Goal: Task Accomplishment & Management: Complete application form

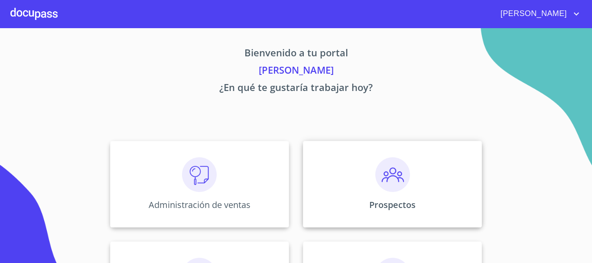
click at [411, 194] on div "Prospectos" at bounding box center [392, 184] width 179 height 87
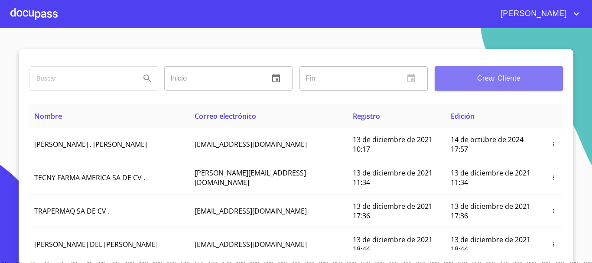
click at [482, 74] on span "Crear Cliente" at bounding box center [499, 78] width 114 height 12
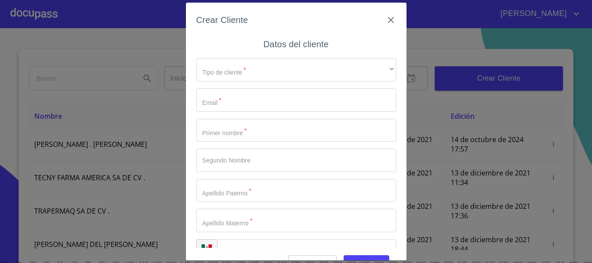
click at [244, 57] on div "Tipo de cliente   * ​ ​ Email   * ​ Primer nombre   * ​ Segundo Nombre ​ Apelli…" at bounding box center [296, 160] width 200 height 219
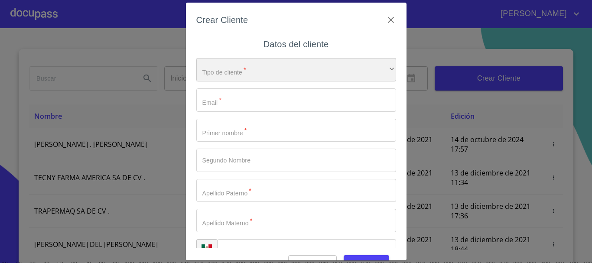
click at [234, 69] on div "​" at bounding box center [296, 69] width 200 height 23
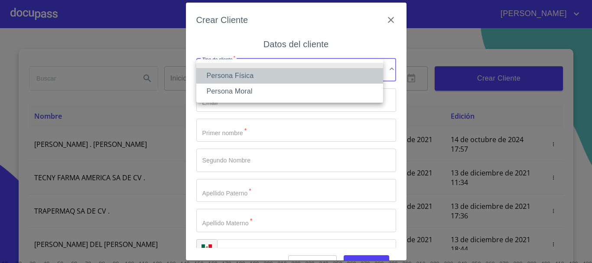
click at [235, 75] on li "Persona Física" at bounding box center [289, 76] width 187 height 16
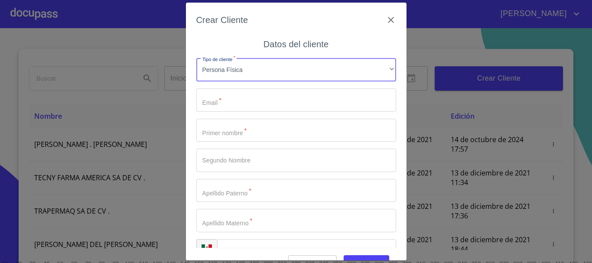
click at [227, 104] on input "Tipo de cliente   *" at bounding box center [296, 99] width 200 height 23
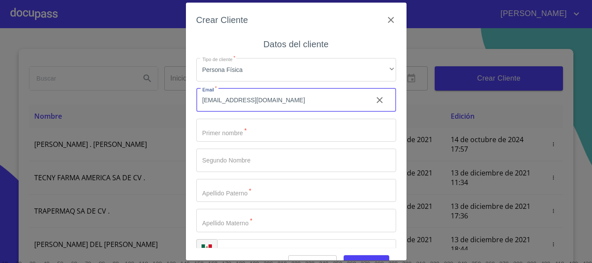
type input "[EMAIL_ADDRESS][DOMAIN_NAME]"
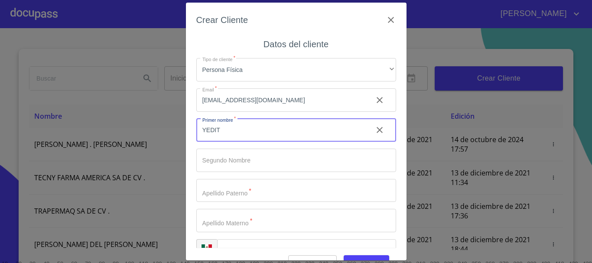
type input "YEDIT"
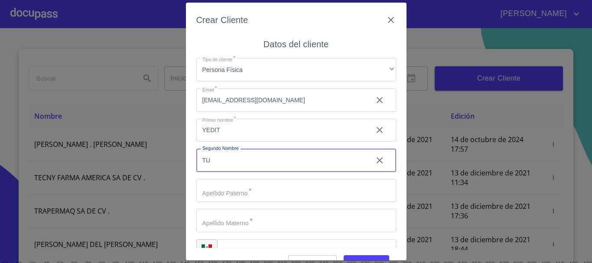
type input "T"
type input "[PERSON_NAME]"
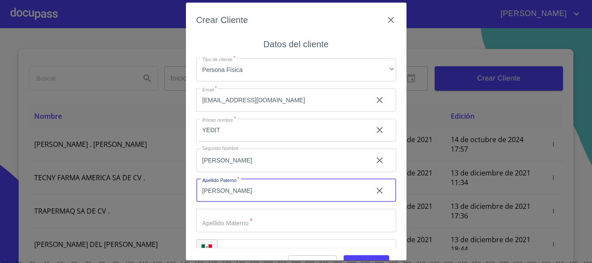
type input "[PERSON_NAME]"
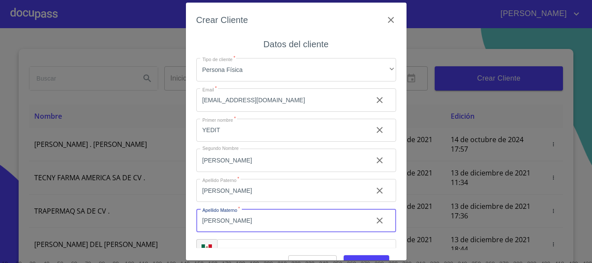
type input "[PERSON_NAME]"
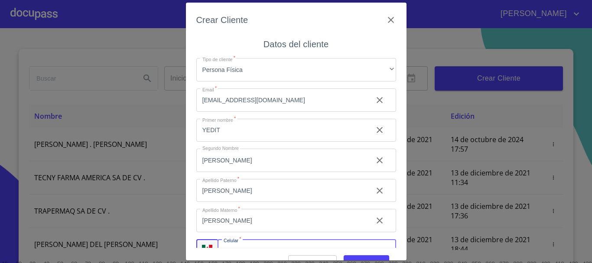
scroll to position [15, 0]
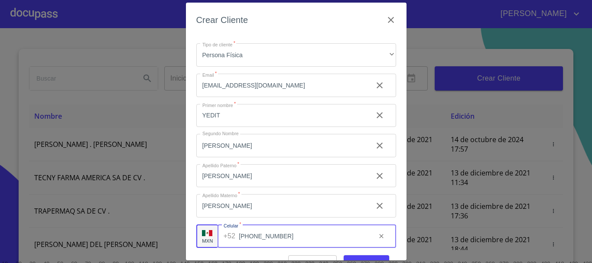
type input "[PHONE_NUMBER]"
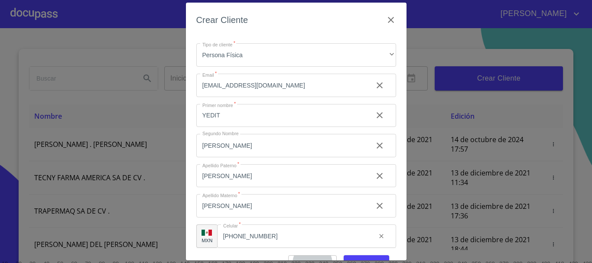
scroll to position [11, 0]
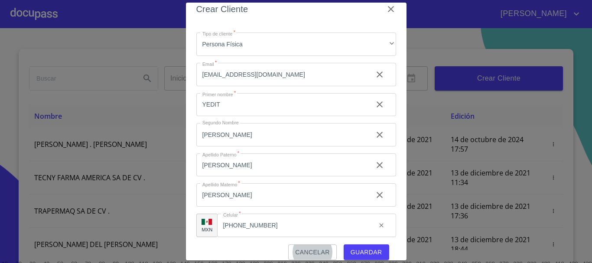
click at [356, 252] on span "Guardar" at bounding box center [367, 252] width 32 height 11
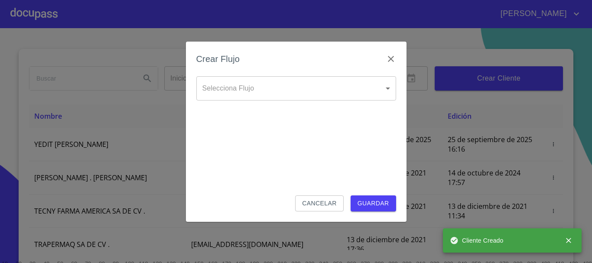
click at [287, 96] on body "[PERSON_NAME] ​ Fin ​ Crear Cliente Nombre Correo electrónico Registro Edición …" at bounding box center [296, 131] width 592 height 263
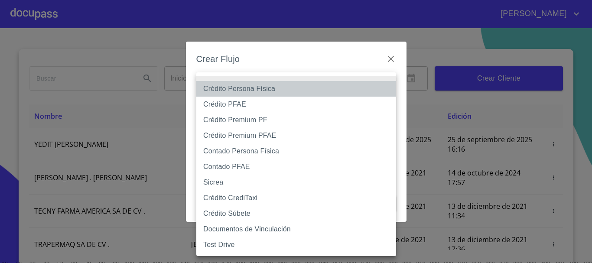
click at [251, 88] on li "Crédito Persona Física" at bounding box center [296, 89] width 200 height 16
type input "61b033e49b8c202ad5bb7912"
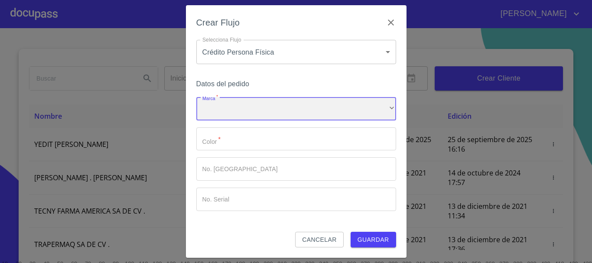
click at [245, 106] on div "​" at bounding box center [296, 108] width 200 height 23
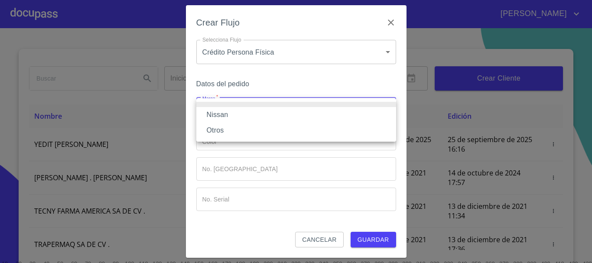
click at [241, 115] on li "Nissan" at bounding box center [296, 115] width 200 height 16
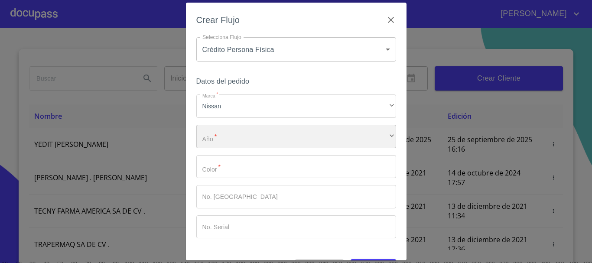
click at [235, 137] on div "​" at bounding box center [296, 136] width 200 height 23
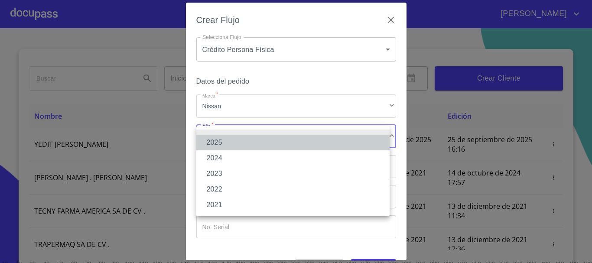
click at [235, 139] on li "2025" at bounding box center [292, 143] width 193 height 16
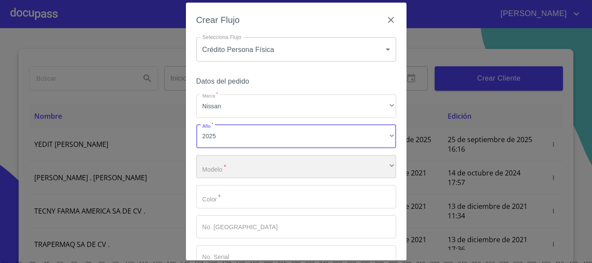
click at [239, 166] on div "​" at bounding box center [296, 166] width 200 height 23
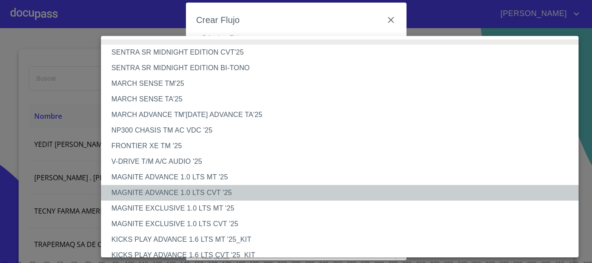
click at [199, 192] on li "MAGNITE ADVANCE 1.0 LTS CVT '25" at bounding box center [343, 193] width 484 height 16
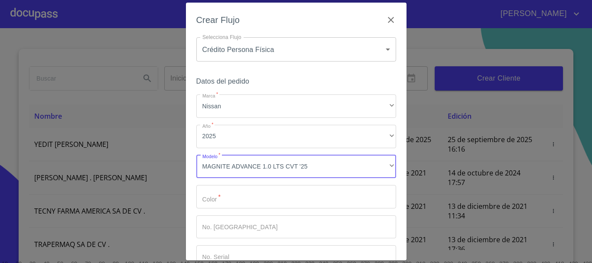
click at [251, 201] on input "Marca   *" at bounding box center [296, 196] width 200 height 23
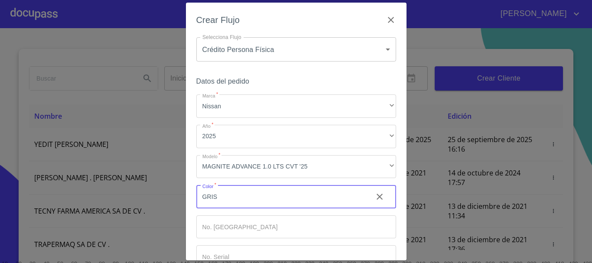
type input "GRIS"
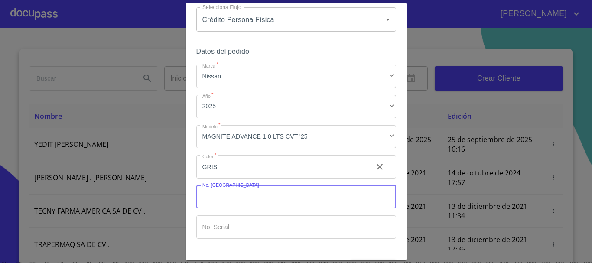
scroll to position [56, 0]
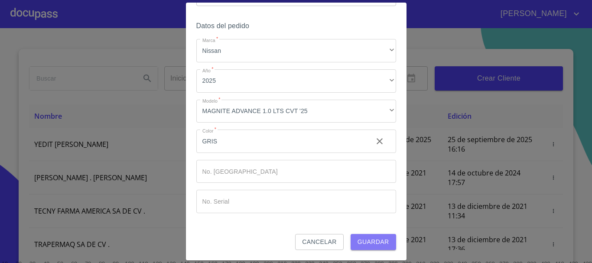
click at [360, 237] on span "Guardar" at bounding box center [374, 242] width 32 height 11
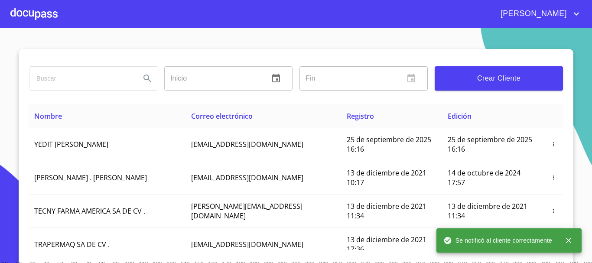
click at [47, 15] on div at bounding box center [33, 14] width 47 height 28
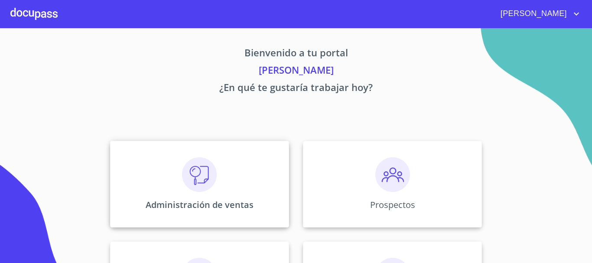
scroll to position [130, 0]
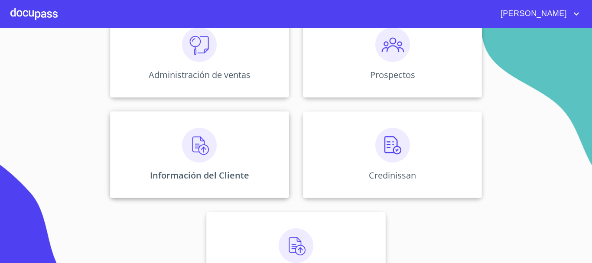
click at [197, 160] on img at bounding box center [199, 145] width 35 height 35
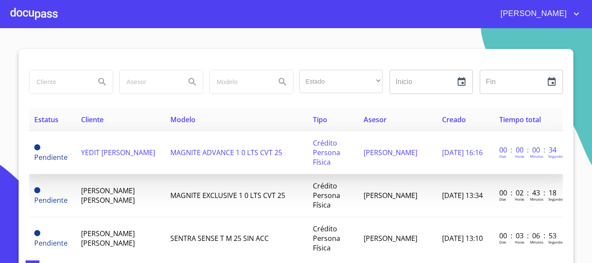
click at [170, 153] on span "MAGNITE ADVANCE 1 0 LTS CVT 25" at bounding box center [226, 153] width 112 height 10
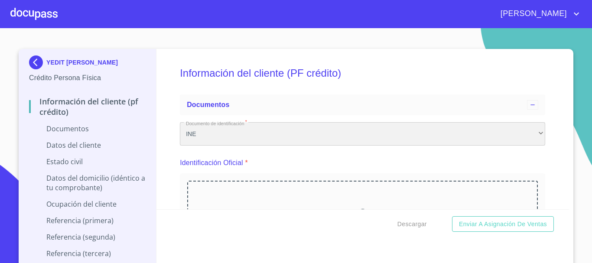
click at [287, 136] on div "INE" at bounding box center [363, 133] width 366 height 23
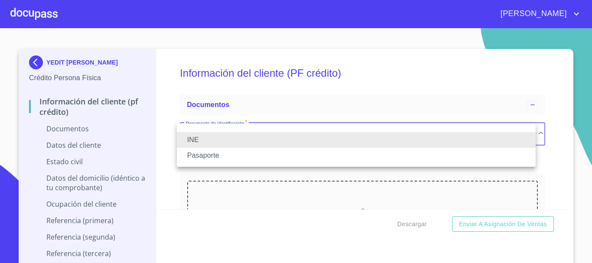
click at [287, 136] on li "INE" at bounding box center [356, 140] width 359 height 16
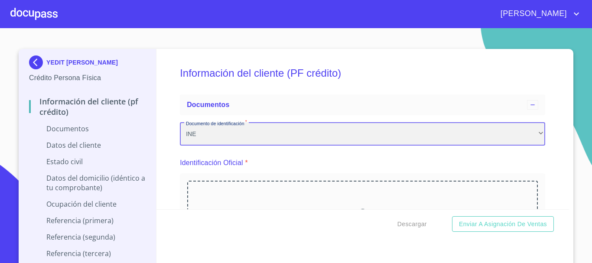
scroll to position [43, 0]
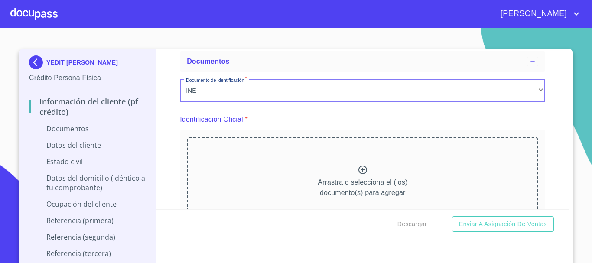
click at [358, 171] on icon at bounding box center [363, 170] width 10 height 10
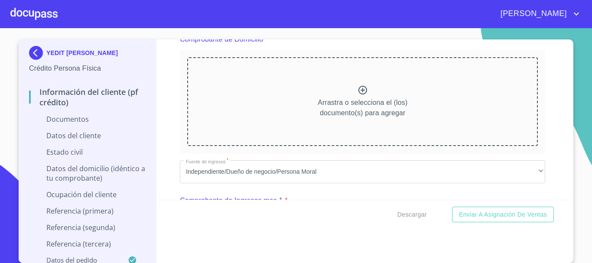
scroll to position [434, 0]
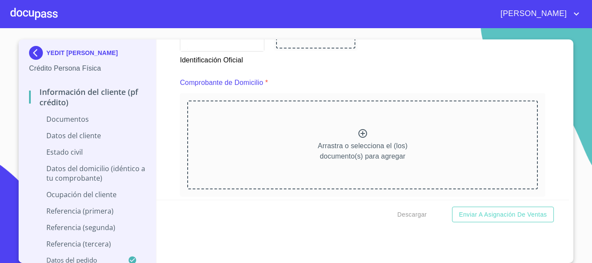
click at [358, 134] on icon at bounding box center [363, 133] width 10 height 10
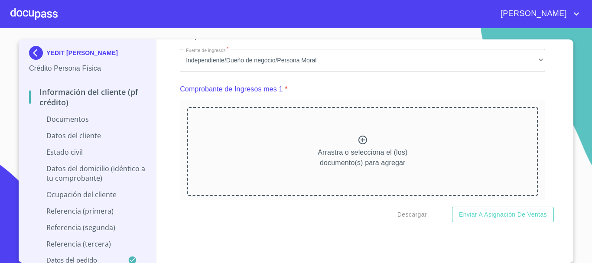
scroll to position [824, 0]
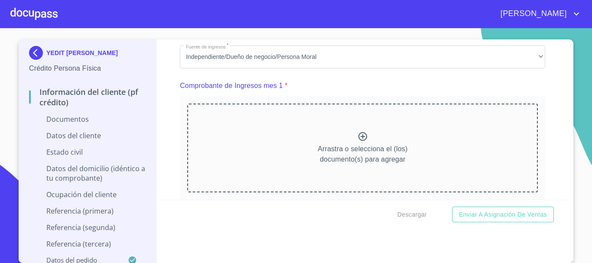
click at [359, 141] on icon at bounding box center [363, 136] width 9 height 9
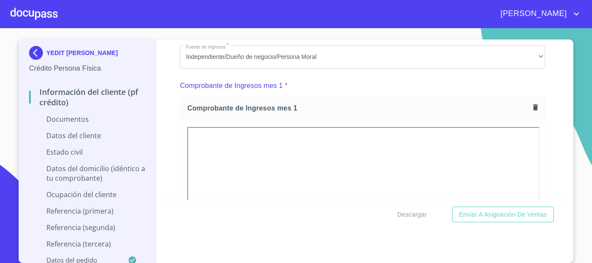
scroll to position [1214, 0]
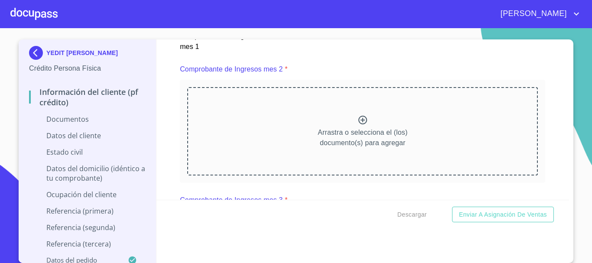
click at [359, 124] on icon at bounding box center [363, 120] width 9 height 9
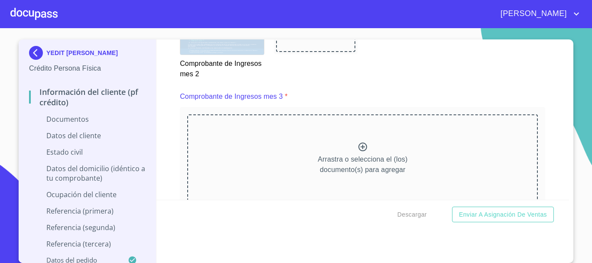
scroll to position [1561, 0]
click at [359, 151] on icon at bounding box center [363, 146] width 9 height 9
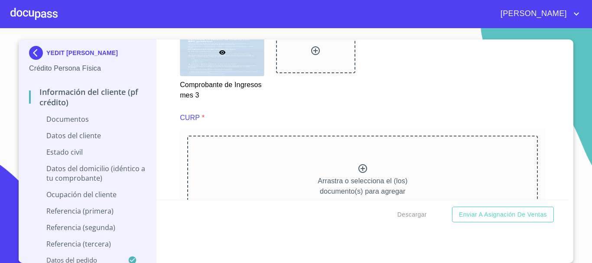
scroll to position [1951, 0]
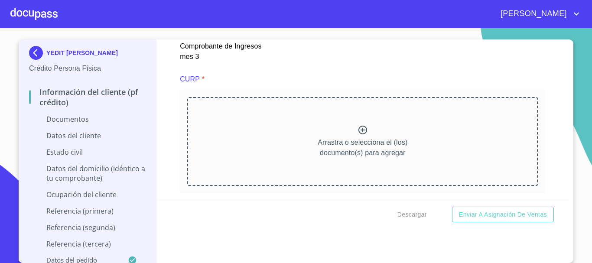
click at [358, 135] on icon at bounding box center [363, 130] width 10 height 10
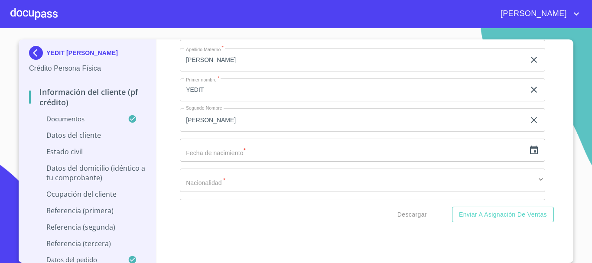
scroll to position [2602, 0]
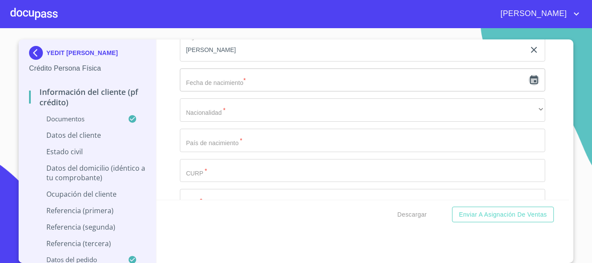
click at [529, 85] on icon "button" at bounding box center [534, 80] width 10 height 10
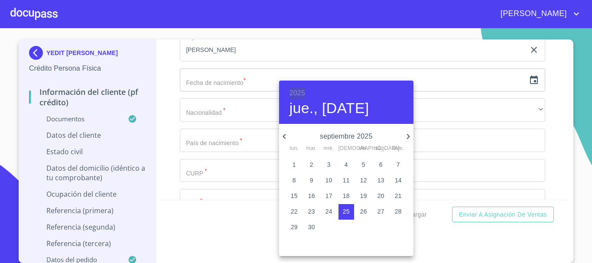
click at [298, 93] on h6 "2025" at bounding box center [298, 93] width 16 height 12
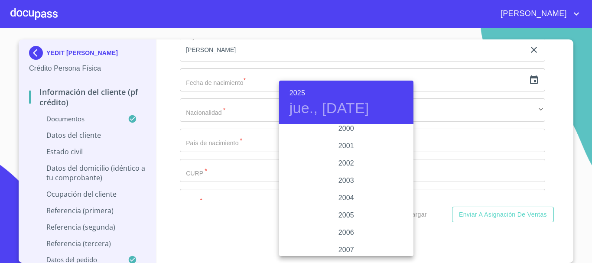
scroll to position [1249, 0]
click at [345, 184] on div "2000" at bounding box center [346, 185] width 134 height 17
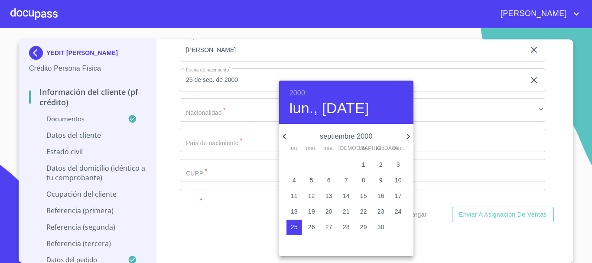
click at [283, 136] on icon "button" at bounding box center [284, 136] width 10 height 10
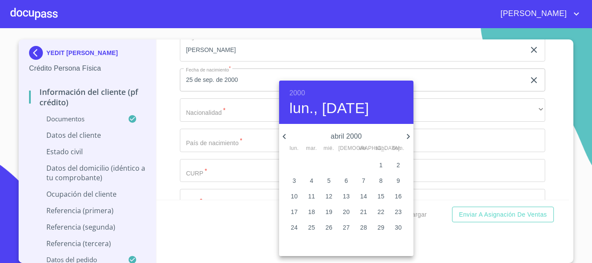
click at [283, 136] on icon "button" at bounding box center [284, 136] width 10 height 10
click at [363, 212] on p "21" at bounding box center [363, 211] width 7 height 9
type input "21 de ene. de 2000"
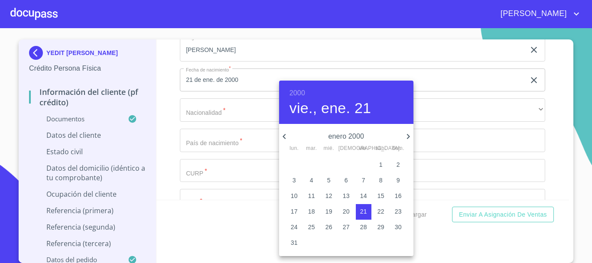
click at [542, 127] on div at bounding box center [296, 131] width 592 height 263
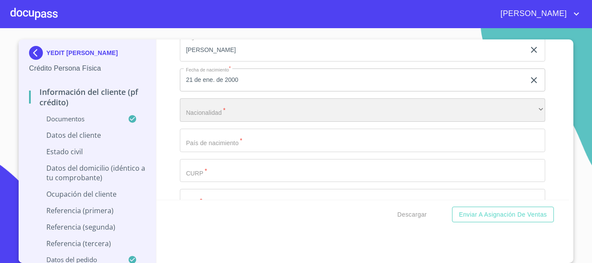
click at [253, 122] on div "​" at bounding box center [363, 109] width 366 height 23
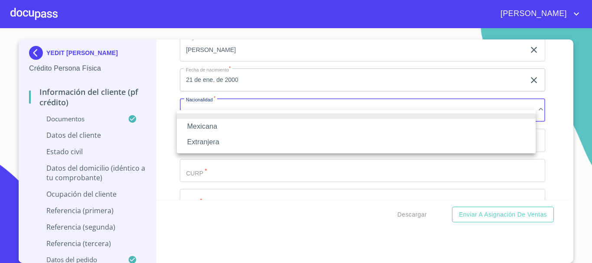
click at [253, 123] on li "Mexicana" at bounding box center [356, 127] width 359 height 16
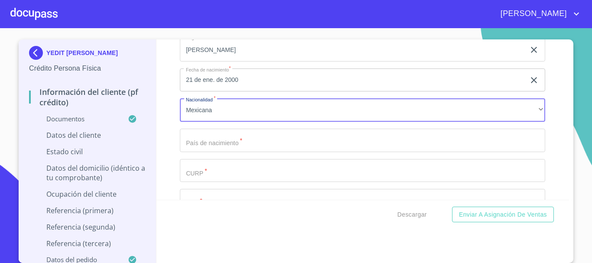
click at [221, 151] on input "Documento de identificación   *" at bounding box center [363, 140] width 366 height 23
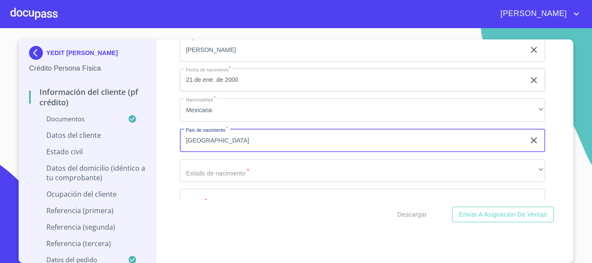
type input "[GEOGRAPHIC_DATA]"
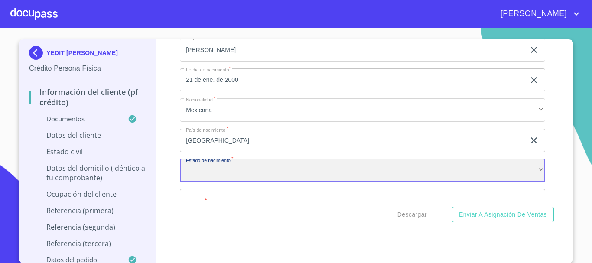
click at [209, 178] on div "​" at bounding box center [363, 170] width 366 height 23
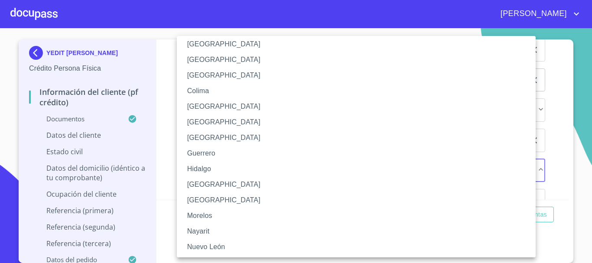
scroll to position [87, 0]
click at [210, 182] on li "[GEOGRAPHIC_DATA]" at bounding box center [360, 184] width 366 height 16
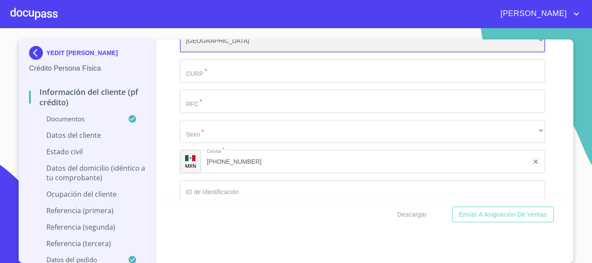
scroll to position [2732, 0]
click at [198, 82] on input "Documento de identificación   *" at bounding box center [363, 70] width 366 height 23
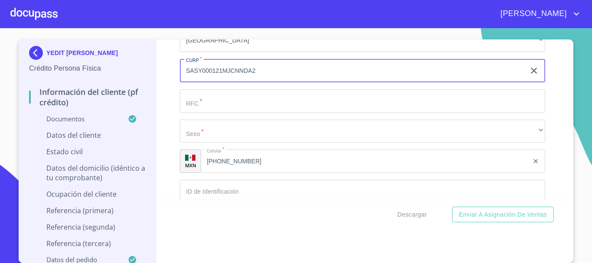
type input "SASY000121MJCNNDA2"
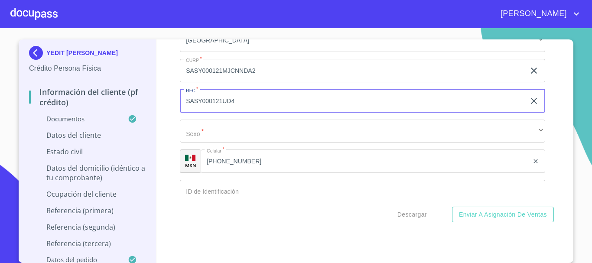
type input "SASY000121UD4"
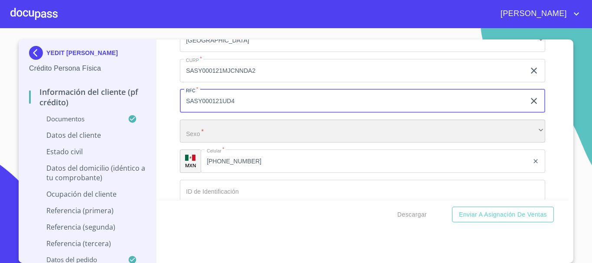
click at [198, 143] on div "​" at bounding box center [363, 131] width 366 height 23
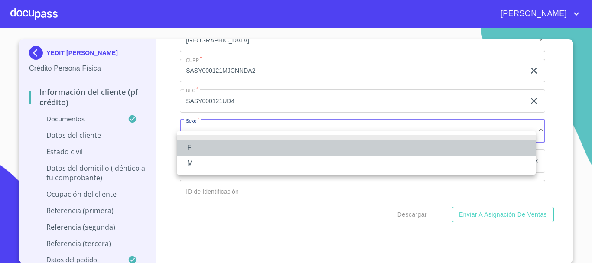
click at [203, 148] on li "F" at bounding box center [356, 148] width 359 height 16
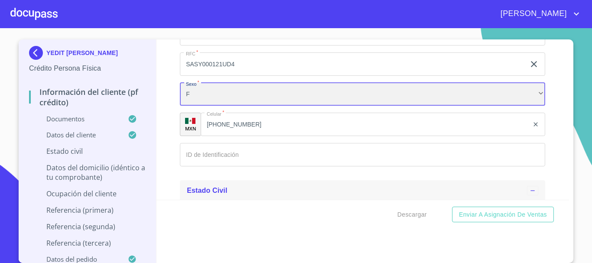
scroll to position [2818, 0]
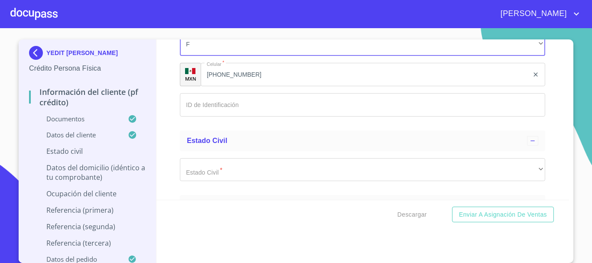
click at [265, 111] on input "Documento de identificación   *" at bounding box center [363, 104] width 366 height 23
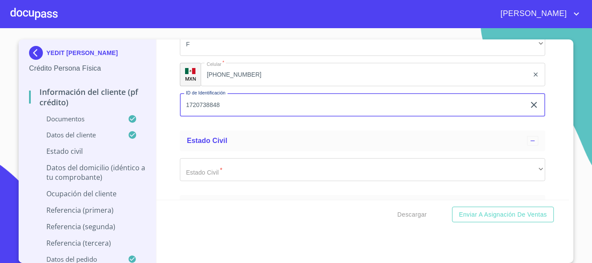
type input "1720738848"
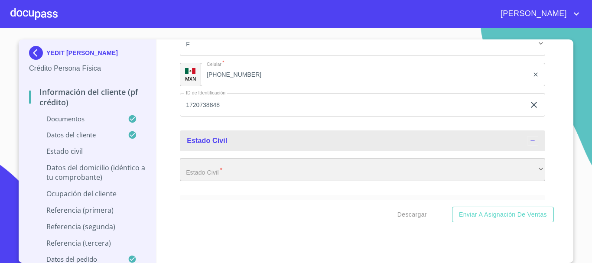
click at [216, 182] on div "​" at bounding box center [363, 169] width 366 height 23
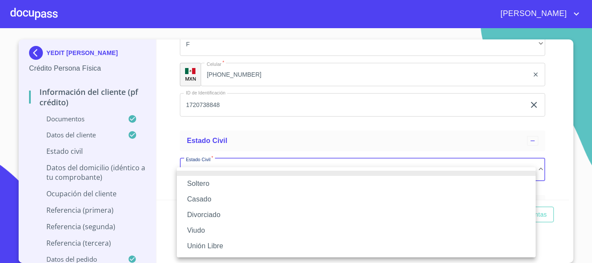
click at [219, 185] on li "Soltero" at bounding box center [356, 184] width 359 height 16
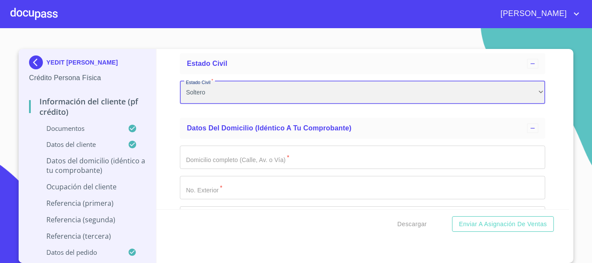
scroll to position [0, 0]
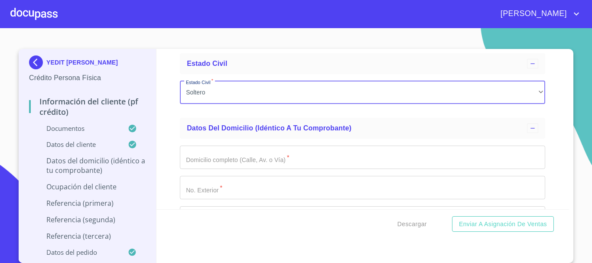
click at [207, 169] on input "Documento de identificación   *" at bounding box center [363, 157] width 366 height 23
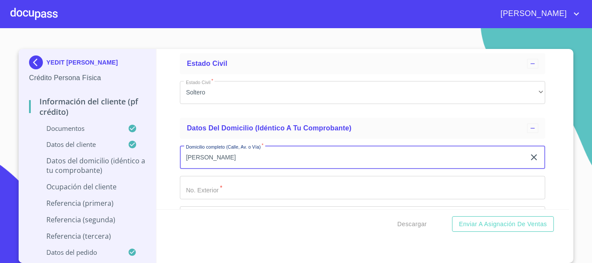
type input "[PERSON_NAME]"
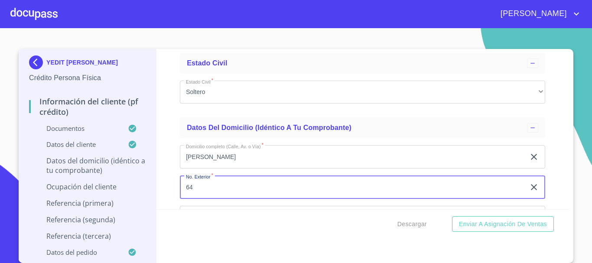
type input "64"
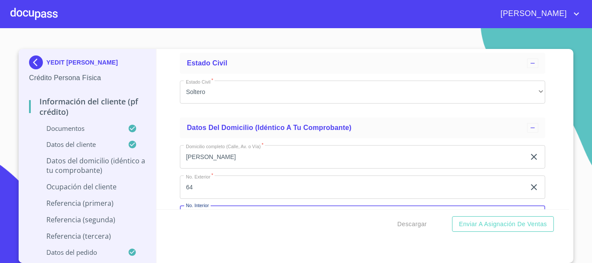
scroll to position [3004, 0]
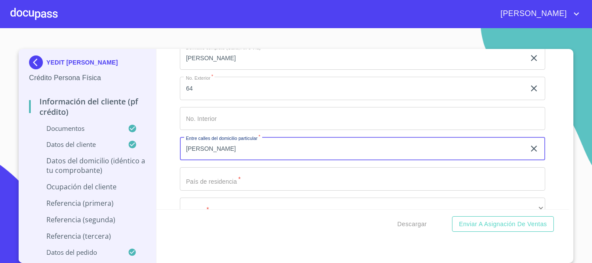
type input "[PERSON_NAME]"
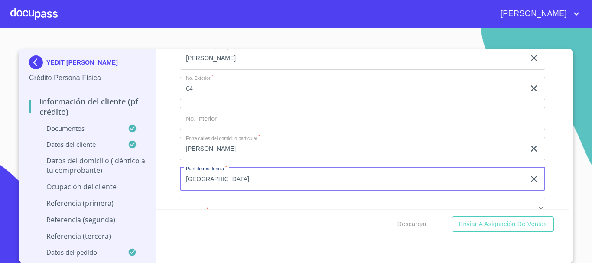
type input "[GEOGRAPHIC_DATA]"
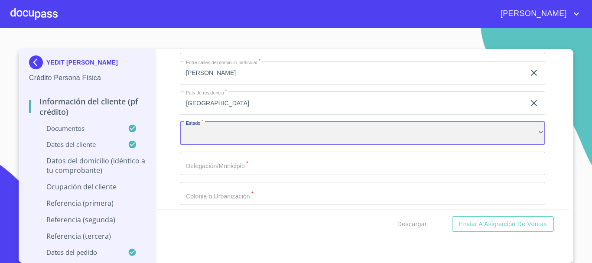
scroll to position [3157, 0]
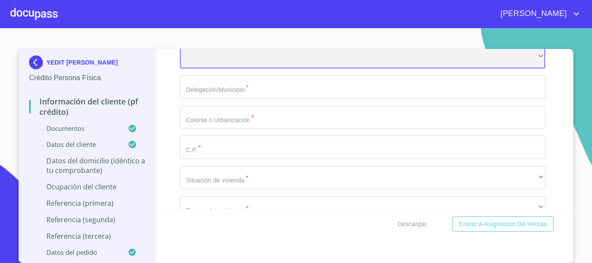
click at [226, 69] on div "​" at bounding box center [363, 57] width 366 height 23
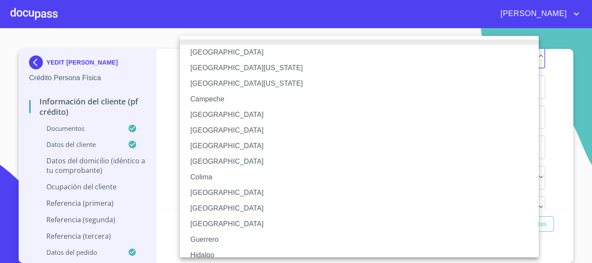
scroll to position [124, 0]
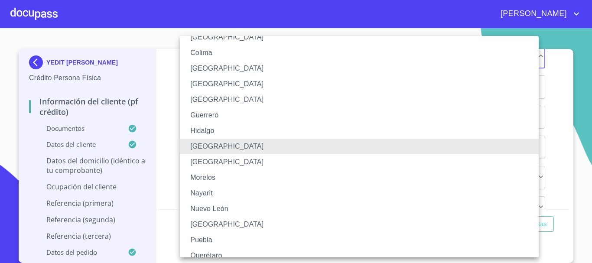
click at [242, 154] on li "[GEOGRAPHIC_DATA]" at bounding box center [363, 162] width 366 height 16
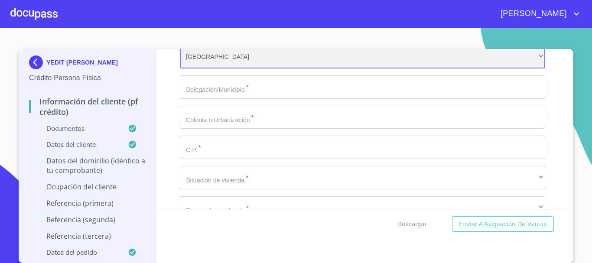
click at [227, 63] on div "[GEOGRAPHIC_DATA]" at bounding box center [363, 57] width 366 height 23
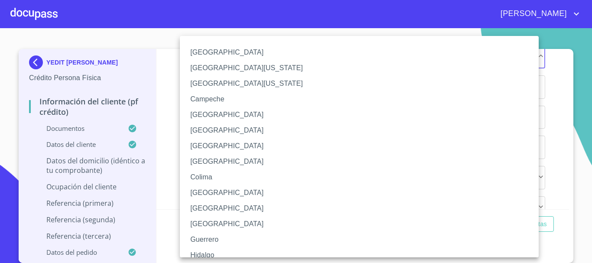
scroll to position [140, 0]
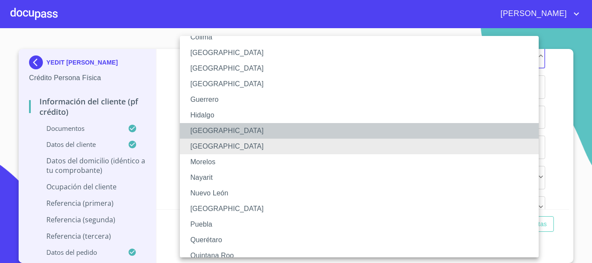
click at [227, 131] on li "[GEOGRAPHIC_DATA]" at bounding box center [363, 131] width 366 height 16
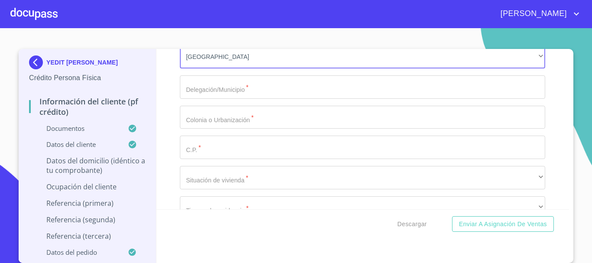
click at [197, 99] on input "Documento de identificación   *" at bounding box center [363, 86] width 366 height 23
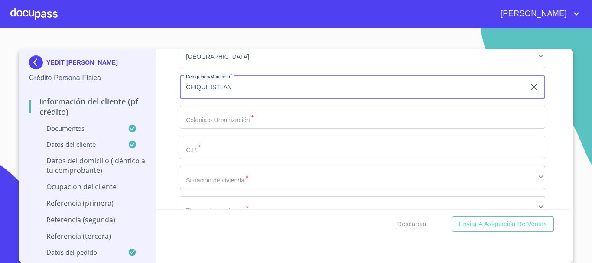
type input "CHIQUILISTLAN"
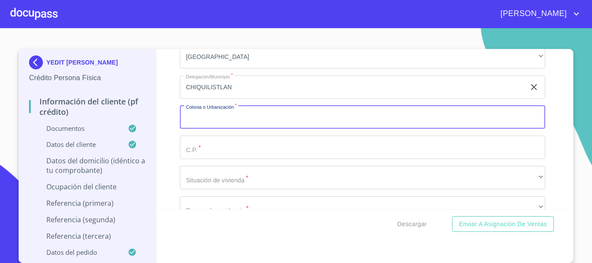
click at [230, 129] on input "Documento de identificación   *" at bounding box center [363, 117] width 366 height 23
type input "CHIQUILISTLAN"
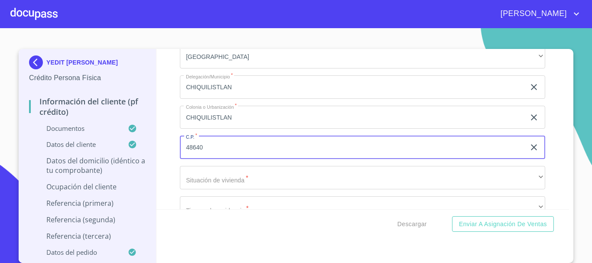
type input "48640"
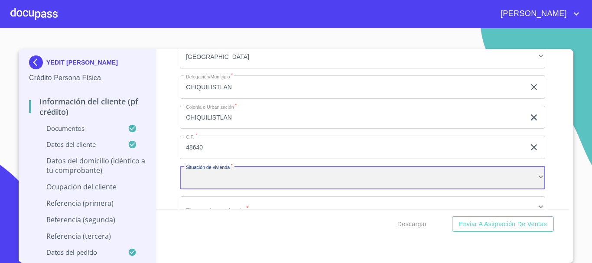
click at [218, 188] on div "​" at bounding box center [363, 177] width 366 height 23
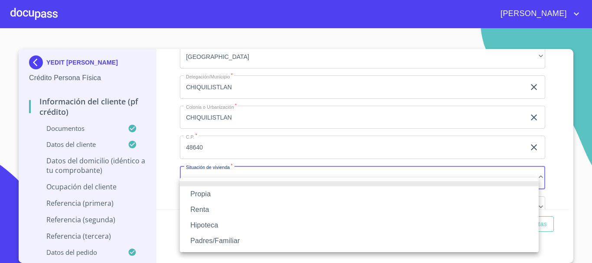
click at [242, 245] on li "Padres/Familiar" at bounding box center [359, 241] width 359 height 16
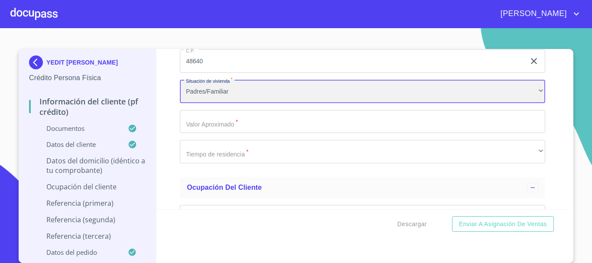
scroll to position [3243, 0]
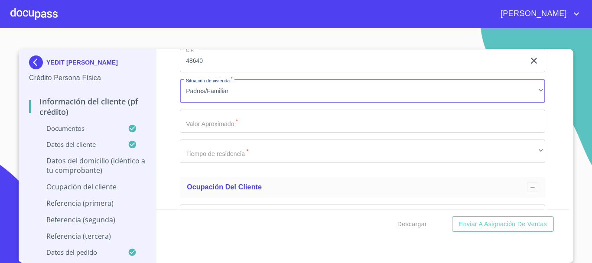
click at [242, 131] on input "Documento de identificación   *" at bounding box center [363, 121] width 366 height 23
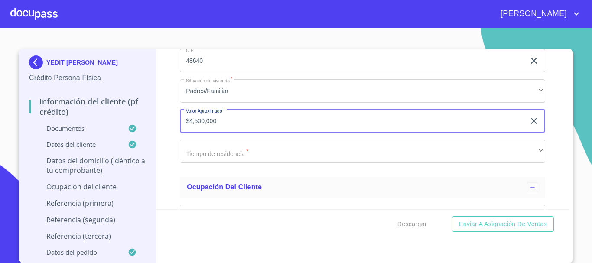
type input "$4,500,000"
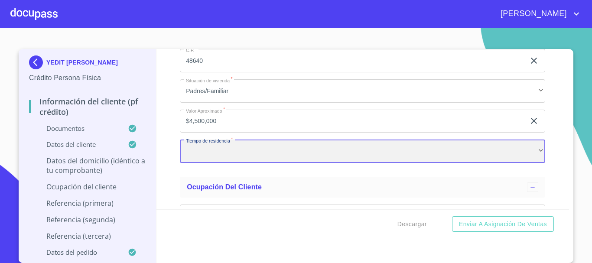
click at [237, 160] on div "​" at bounding box center [363, 151] width 366 height 23
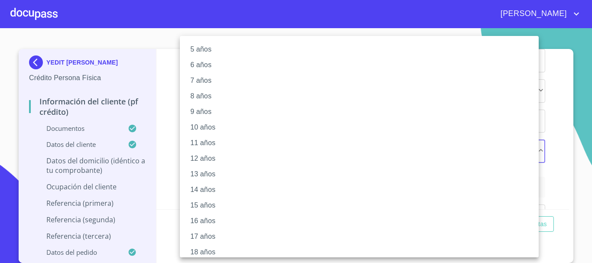
scroll to position [118, 0]
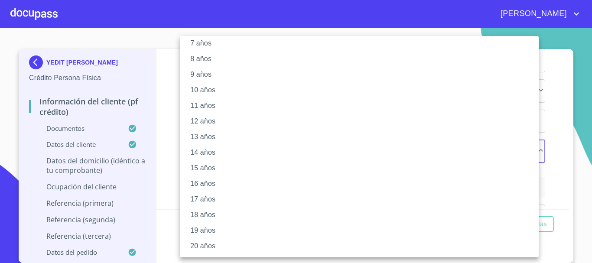
click at [209, 248] on li "20 años" at bounding box center [363, 246] width 366 height 16
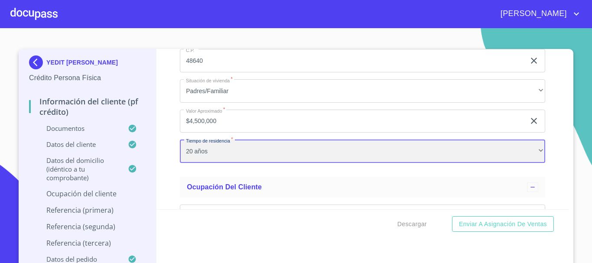
scroll to position [3373, 0]
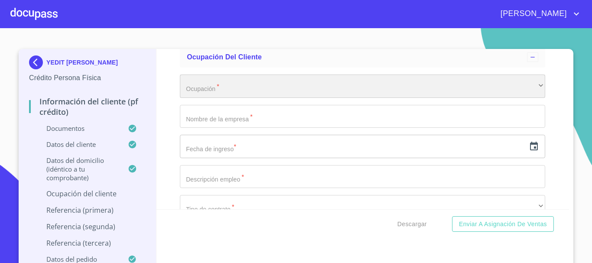
click at [260, 96] on div "​" at bounding box center [363, 86] width 366 height 23
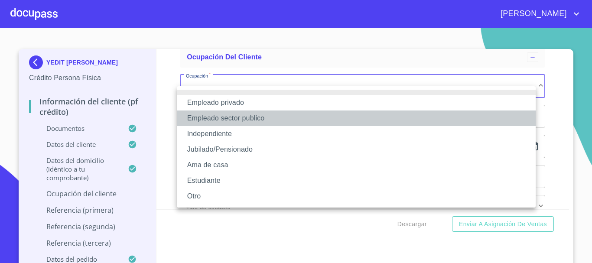
click at [241, 114] on li "Empleado sector publico" at bounding box center [356, 119] width 359 height 16
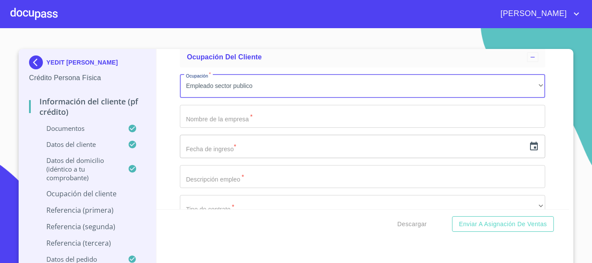
click at [211, 127] on input "Documento de identificación   *" at bounding box center [363, 116] width 366 height 23
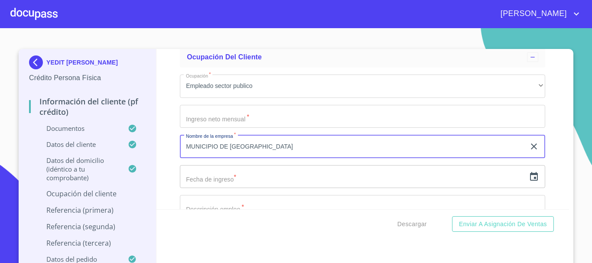
type input "MUNICIPIO DE [GEOGRAPHIC_DATA]"
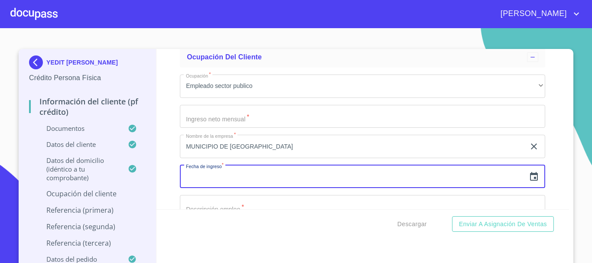
click at [529, 182] on icon "button" at bounding box center [534, 177] width 10 height 10
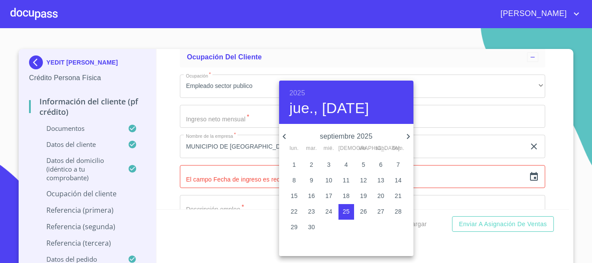
click at [296, 98] on h6 "2025" at bounding box center [298, 93] width 16 height 12
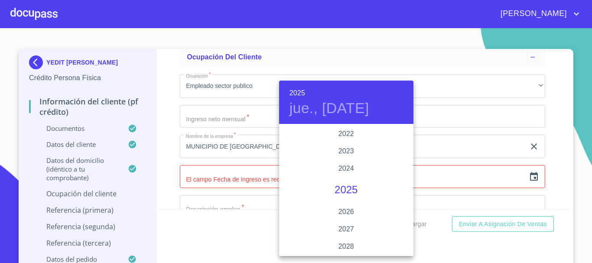
scroll to position [1596, 0]
click at [352, 217] on div "2022" at bounding box center [346, 220] width 134 height 17
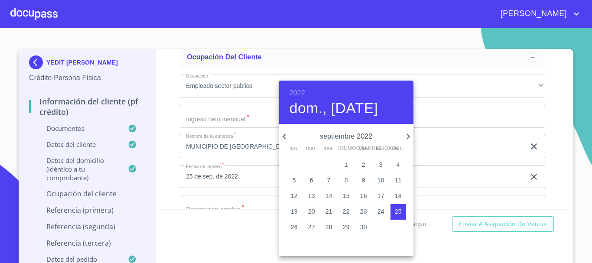
click at [287, 135] on icon "button" at bounding box center [284, 136] width 10 height 10
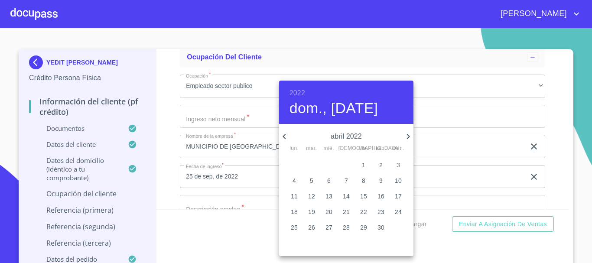
click at [287, 135] on icon "button" at bounding box center [284, 136] width 10 height 10
click at [314, 163] on span "1" at bounding box center [312, 164] width 16 height 9
type input "1 de feb. de 2022"
click at [544, 162] on div at bounding box center [296, 131] width 592 height 263
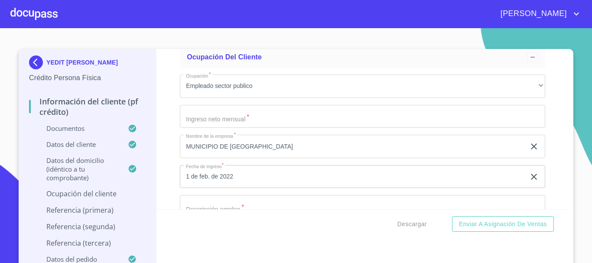
scroll to position [3460, 0]
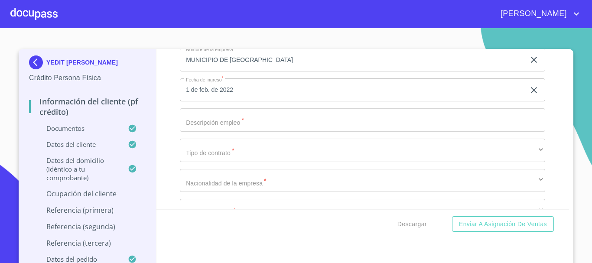
click at [220, 130] on input "Documento de identificación   *" at bounding box center [363, 119] width 366 height 23
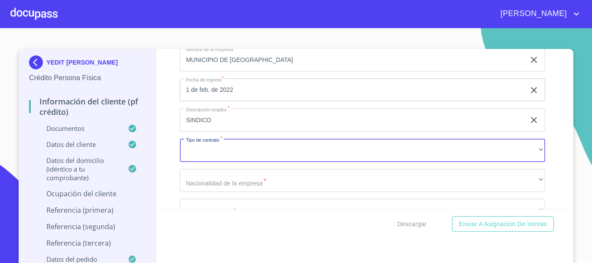
click at [220, 130] on input "SINDICO" at bounding box center [353, 119] width 346 height 23
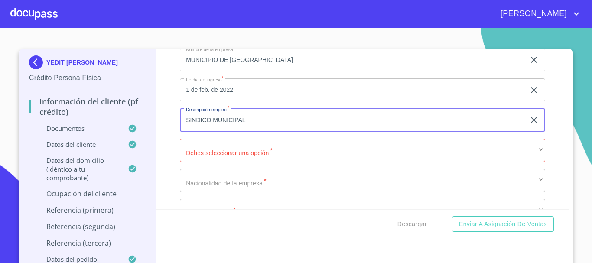
type input "SINDICO MUNICIPAL"
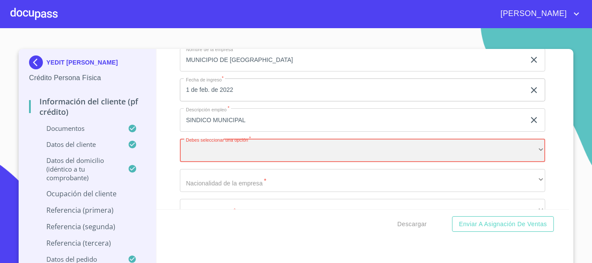
click at [184, 153] on div "​" at bounding box center [363, 150] width 366 height 23
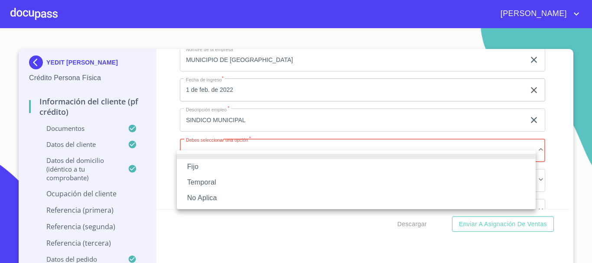
click at [209, 197] on li "No Aplica" at bounding box center [356, 198] width 359 height 16
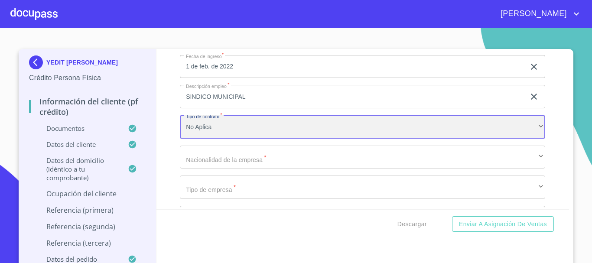
scroll to position [3504, 0]
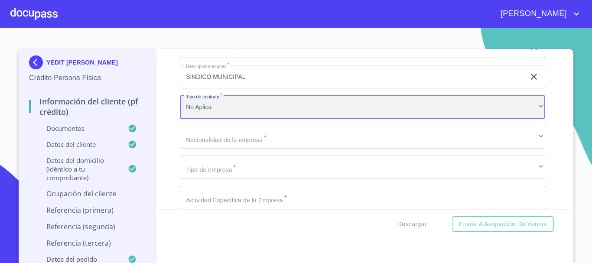
click at [237, 118] on div "No Aplica" at bounding box center [363, 106] width 366 height 23
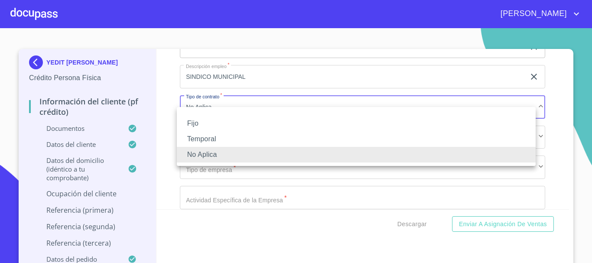
click at [209, 119] on li "Fijo" at bounding box center [356, 124] width 359 height 16
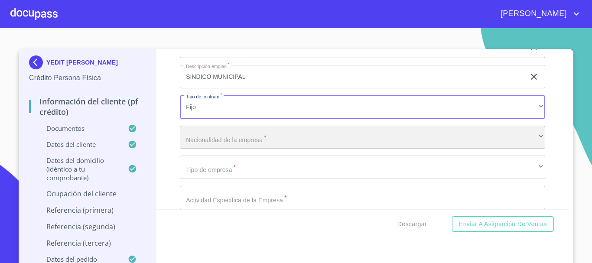
click at [220, 147] on div "​" at bounding box center [363, 137] width 366 height 23
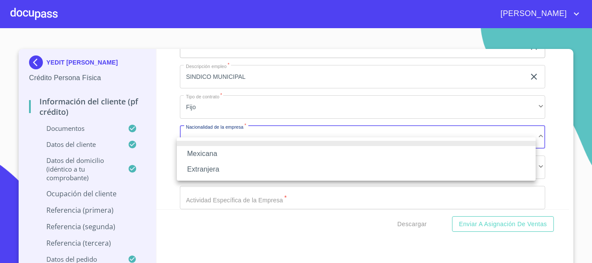
click at [220, 147] on li "Mexicana" at bounding box center [356, 154] width 359 height 16
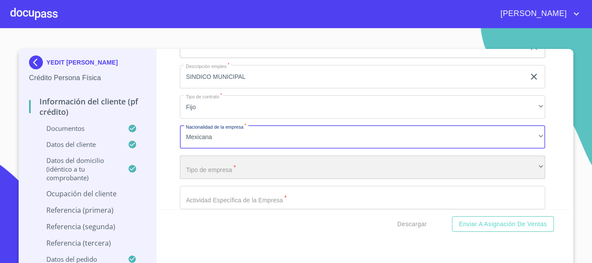
click at [206, 179] on div "​" at bounding box center [363, 167] width 366 height 23
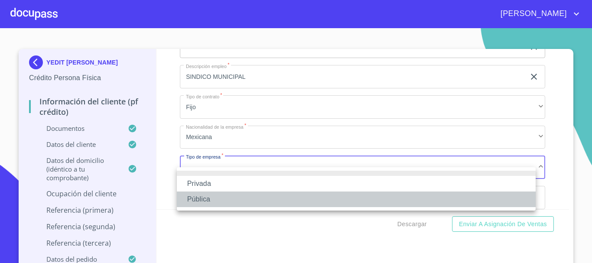
click at [212, 203] on li "Pública" at bounding box center [356, 200] width 359 height 16
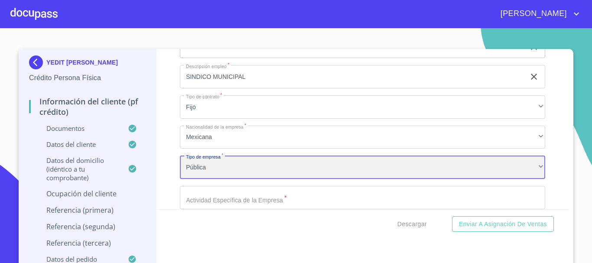
scroll to position [3547, 0]
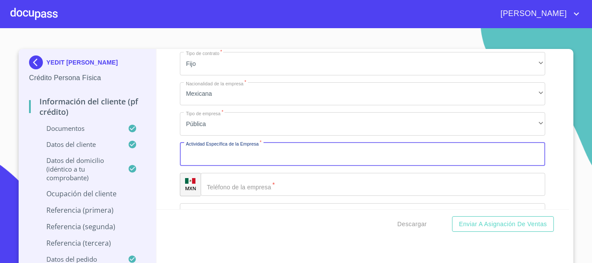
click at [225, 164] on input "Documento de identificación   *" at bounding box center [363, 154] width 366 height 23
type input "DEPENDENCIA DE GOBIERNO"
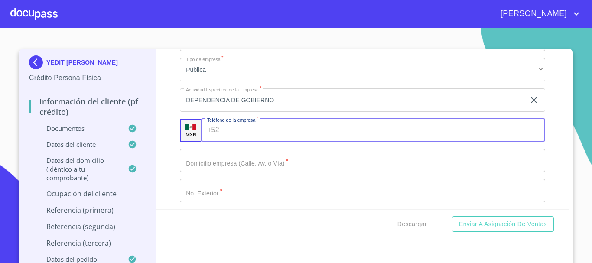
scroll to position [3634, 0]
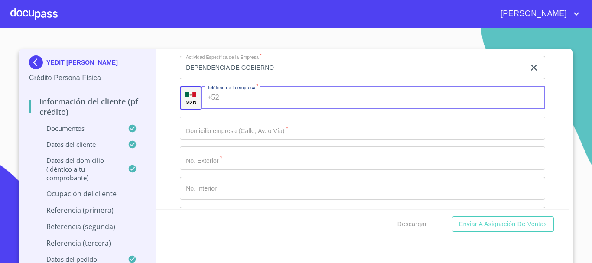
click at [280, 110] on input "Documento de identificación   *" at bounding box center [384, 97] width 323 height 23
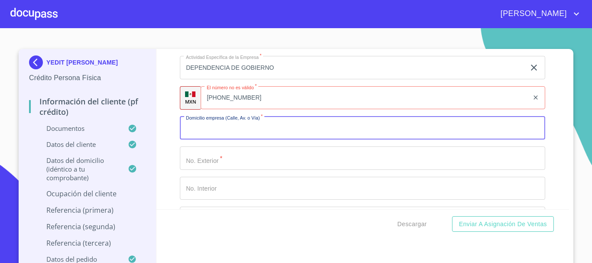
click at [275, 108] on input "[PHONE_NUMBER]" at bounding box center [365, 97] width 328 height 23
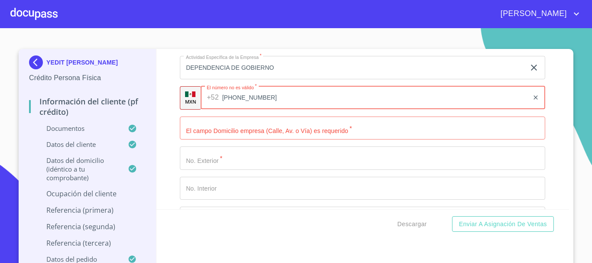
click at [270, 106] on input "[PHONE_NUMBER]" at bounding box center [375, 97] width 307 height 23
type input "[PHONE_NUMBER]"
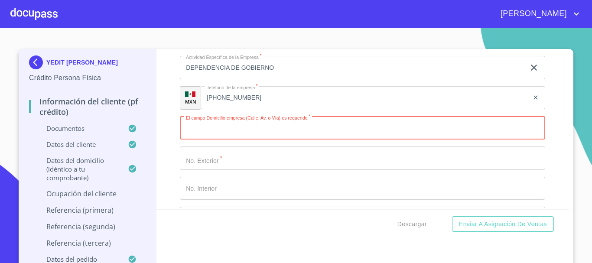
click at [218, 140] on input "Documento de identificación   *" at bounding box center [363, 128] width 366 height 23
type input "GUERRERO"
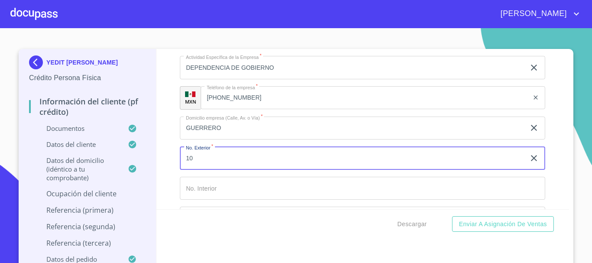
type input "10"
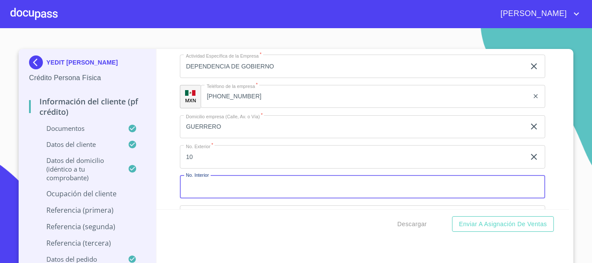
scroll to position [3765, 0]
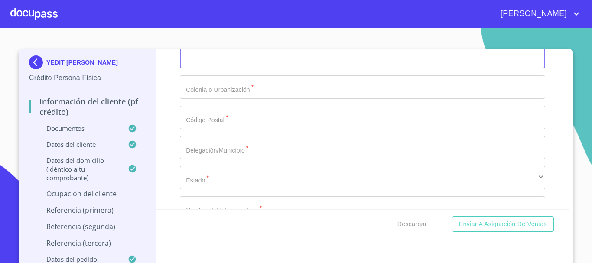
click at [204, 99] on input "Documento de identificación   *" at bounding box center [363, 86] width 366 height 23
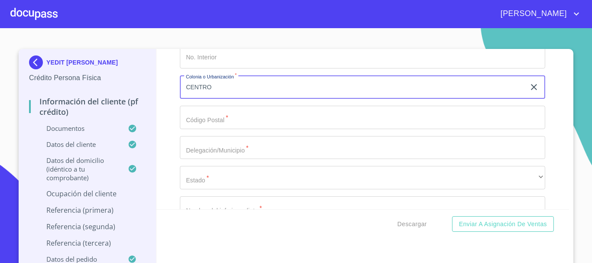
type input "CENTRO"
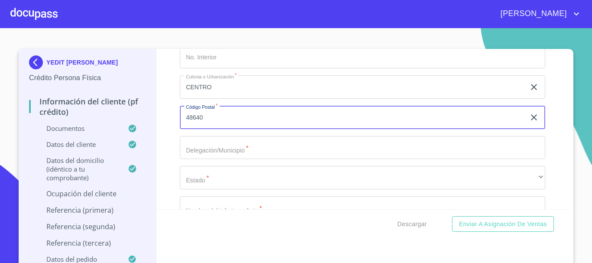
type input "48640"
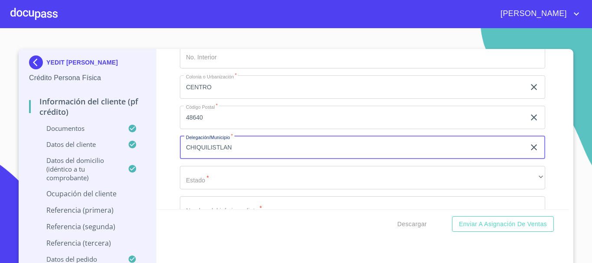
type input "CHIQUILISTLAN"
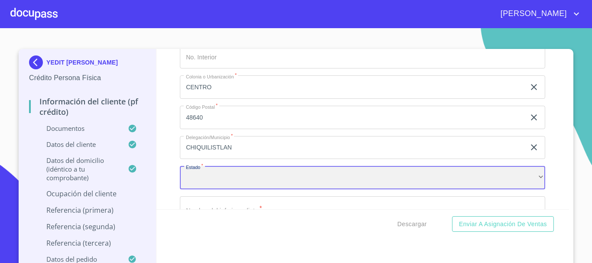
click at [187, 183] on div "​" at bounding box center [363, 177] width 366 height 23
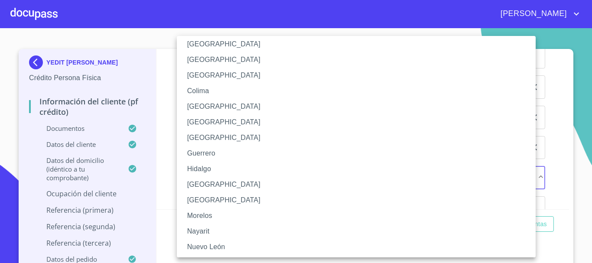
scroll to position [87, 0]
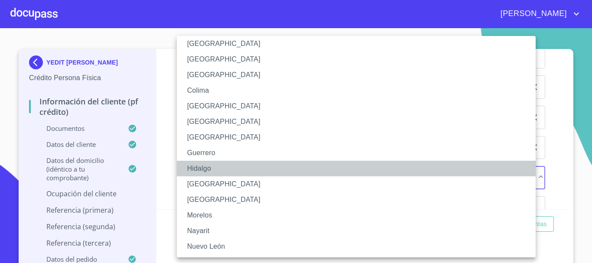
click at [215, 176] on li "Hidalgo" at bounding box center [360, 169] width 366 height 16
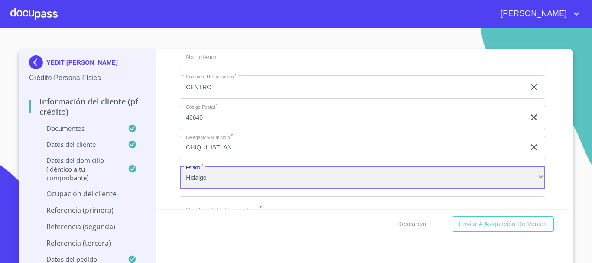
click at [202, 184] on div "Hidalgo" at bounding box center [363, 177] width 366 height 23
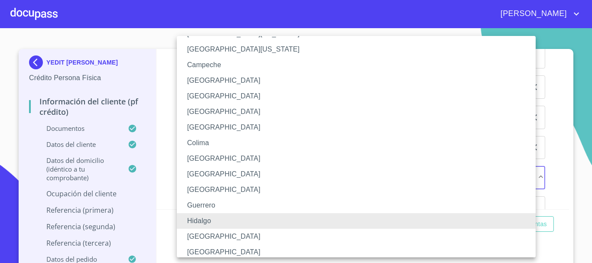
scroll to position [49, 0]
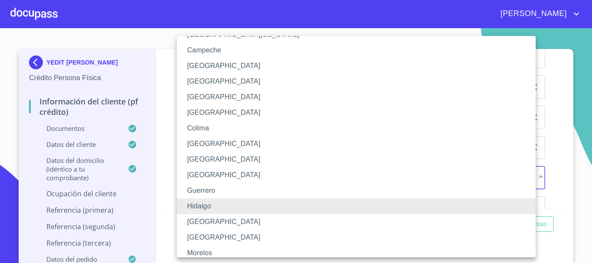
click at [212, 223] on li "[GEOGRAPHIC_DATA]" at bounding box center [360, 222] width 366 height 16
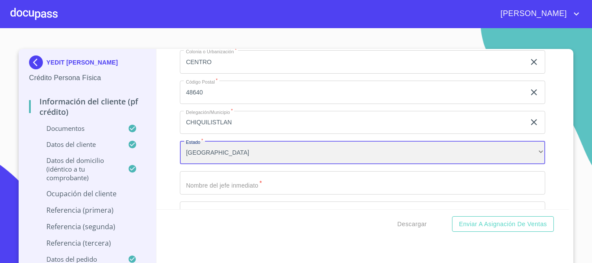
scroll to position [3852, 0]
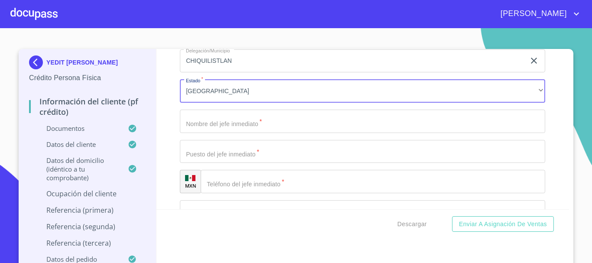
click at [277, 133] on input "Documento de identificación   *" at bounding box center [363, 121] width 366 height 23
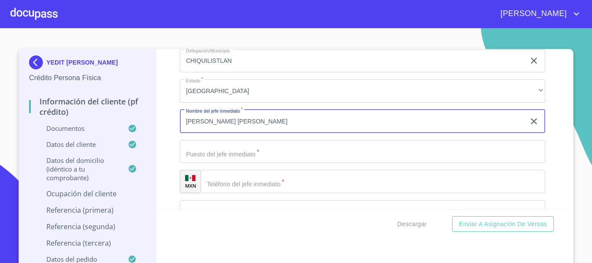
type input "[PERSON_NAME] [PERSON_NAME]"
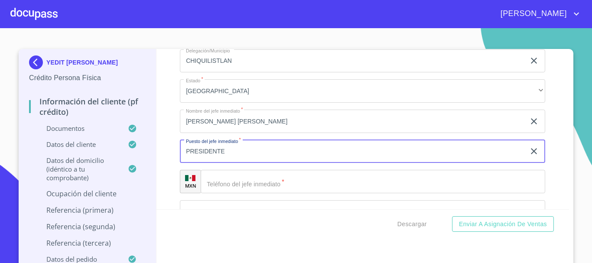
type input "PRESIDENTE"
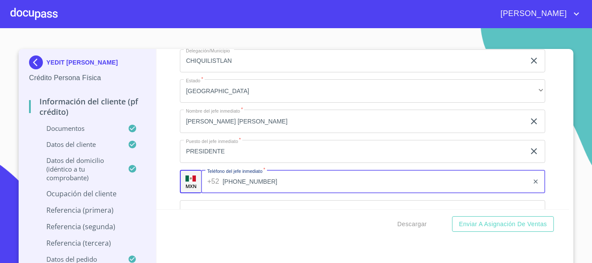
type input "[PHONE_NUMBER]"
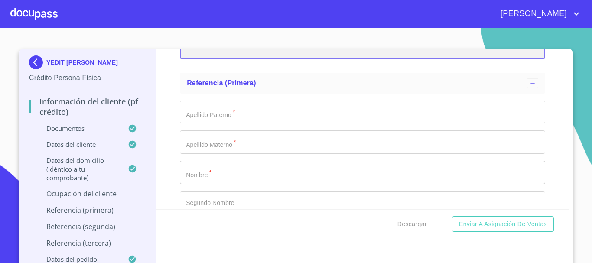
scroll to position [4032, 0]
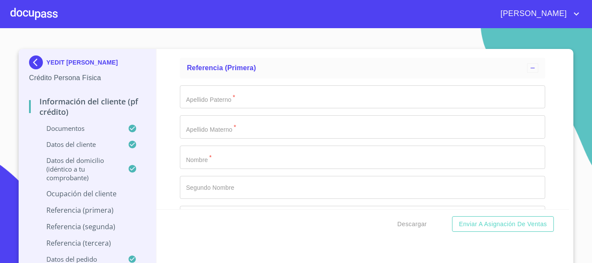
click at [214, 169] on input "Documento de identificación   *" at bounding box center [363, 157] width 366 height 23
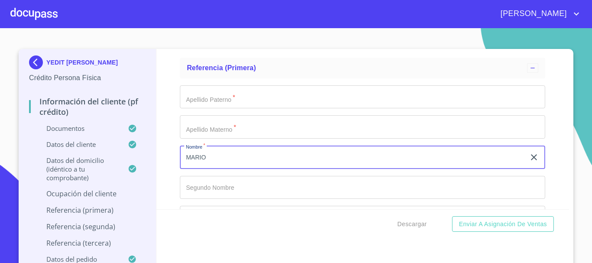
type input "MARIO"
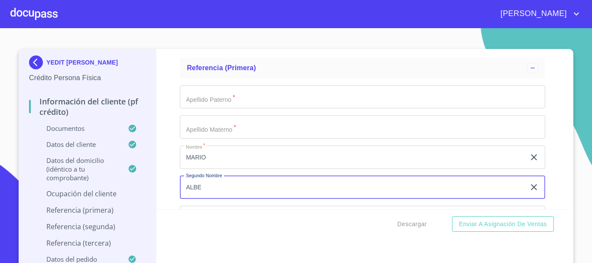
scroll to position [4032, 0]
type input "[PERSON_NAME]"
click at [186, 106] on input "Documento de identificación   *" at bounding box center [363, 96] width 366 height 23
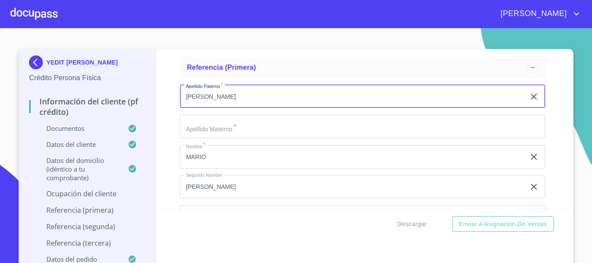
type input "[PERSON_NAME]"
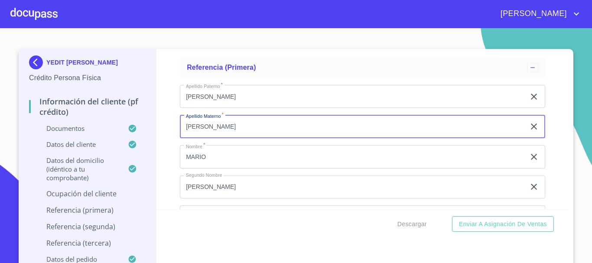
type input "[PERSON_NAME]"
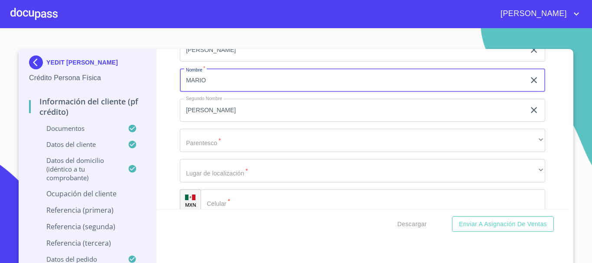
scroll to position [4162, 0]
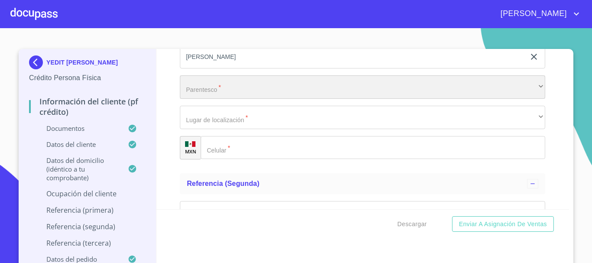
click at [219, 99] on div "​" at bounding box center [363, 86] width 366 height 23
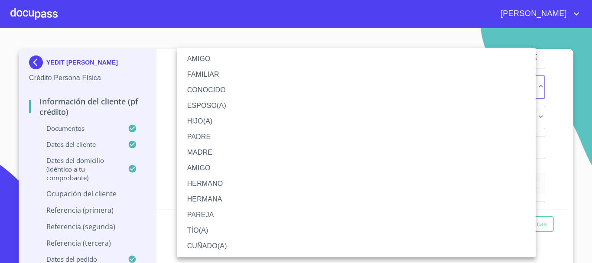
click at [213, 62] on li "AMIGO" at bounding box center [356, 59] width 359 height 16
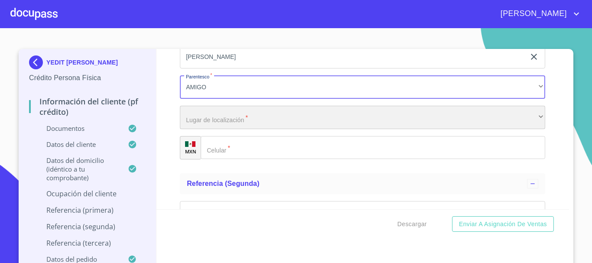
click at [224, 129] on div "​" at bounding box center [363, 117] width 366 height 23
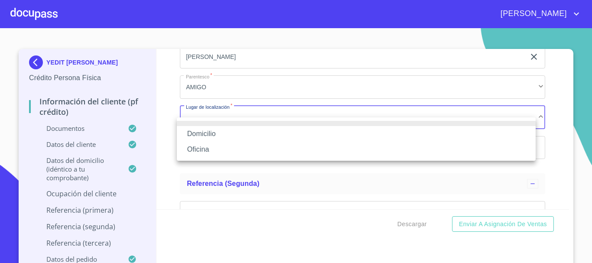
click at [224, 130] on li "Domicilio" at bounding box center [356, 134] width 359 height 16
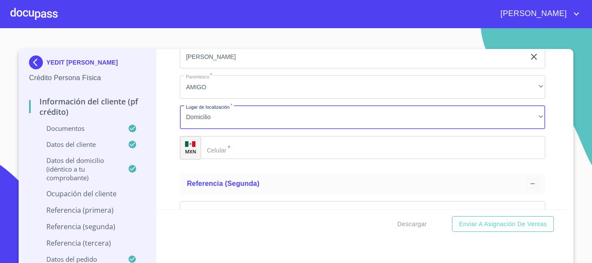
click at [240, 154] on input "Documento de identificación   *" at bounding box center [373, 147] width 345 height 23
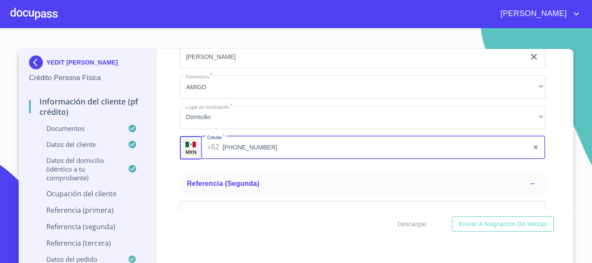
type input "[PHONE_NUMBER]"
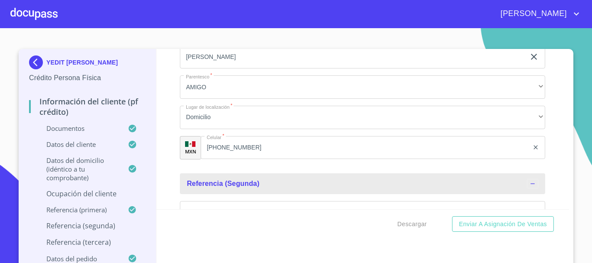
scroll to position [4249, 0]
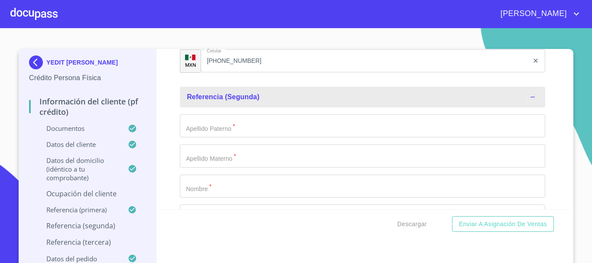
click at [249, 138] on input "Documento de identificación   *" at bounding box center [363, 125] width 366 height 23
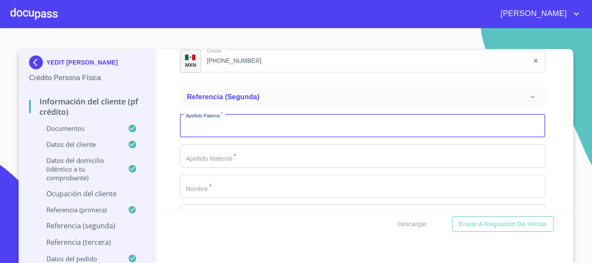
type input "J"
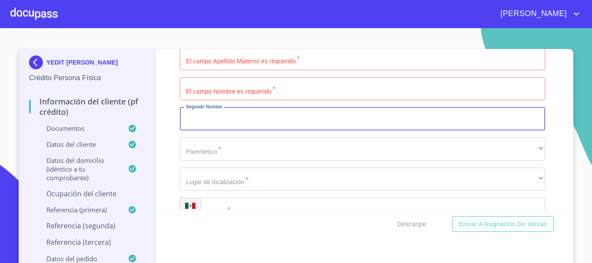
scroll to position [4260, 0]
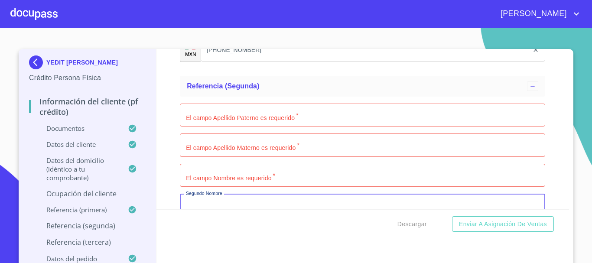
click at [211, 179] on input "Documento de identificación   *" at bounding box center [363, 175] width 366 height 23
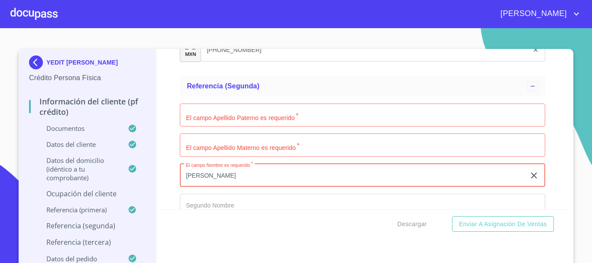
type input "[PERSON_NAME]"
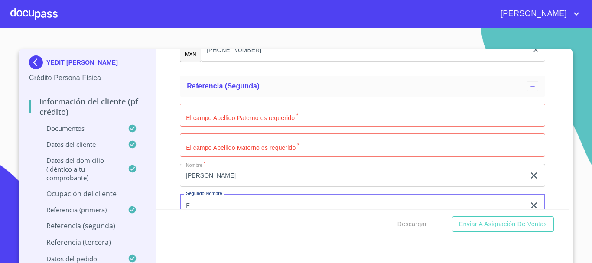
scroll to position [4278, 0]
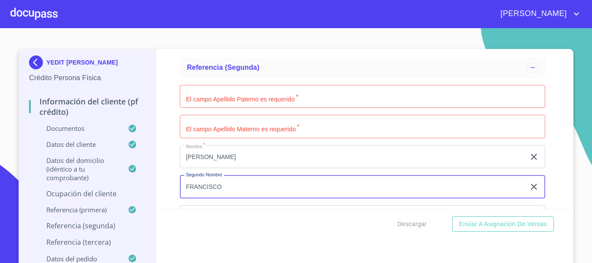
type input "FRANCISCO"
click at [215, 108] on input "Documento de identificación   *" at bounding box center [363, 96] width 366 height 23
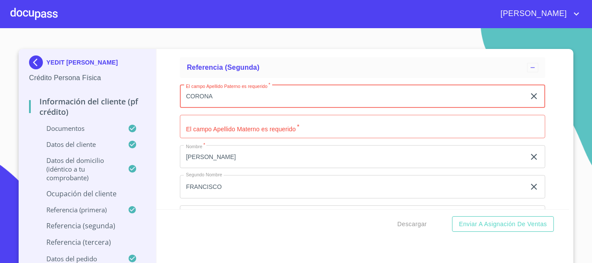
type input "CORONA"
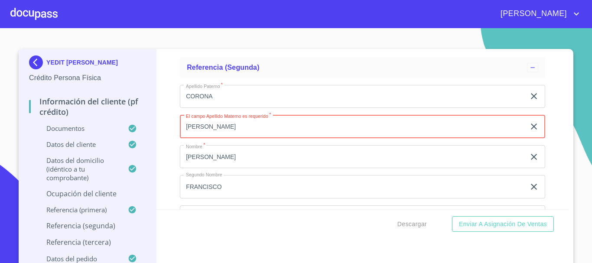
type input "[PERSON_NAME]"
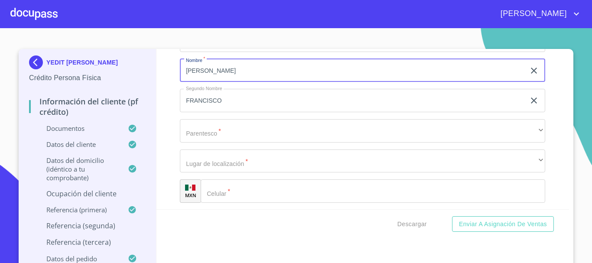
scroll to position [4365, 0]
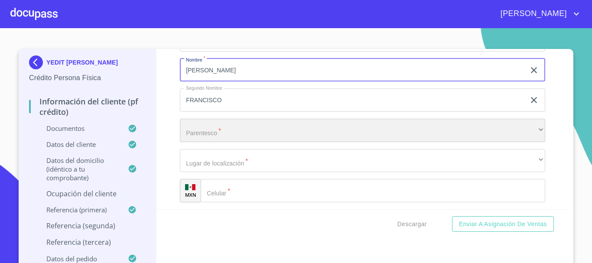
click at [211, 142] on div "​" at bounding box center [363, 130] width 366 height 23
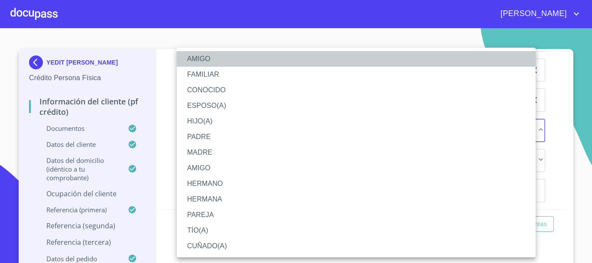
click at [216, 62] on li "AMIGO" at bounding box center [356, 59] width 359 height 16
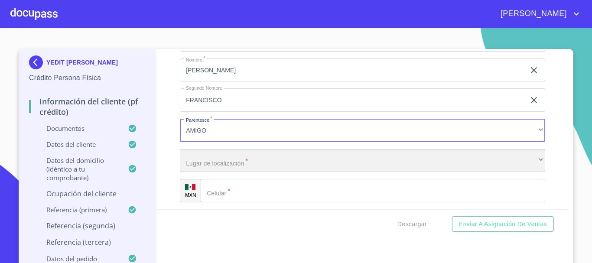
click at [232, 173] on div "​" at bounding box center [363, 160] width 366 height 23
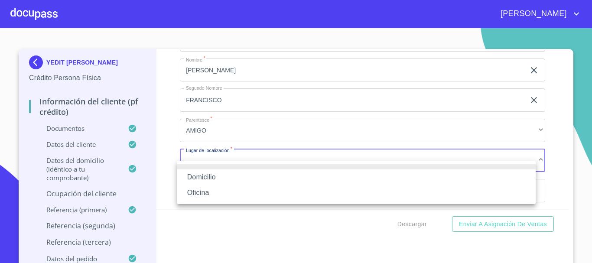
click at [232, 178] on li "Domicilio" at bounding box center [356, 178] width 359 height 16
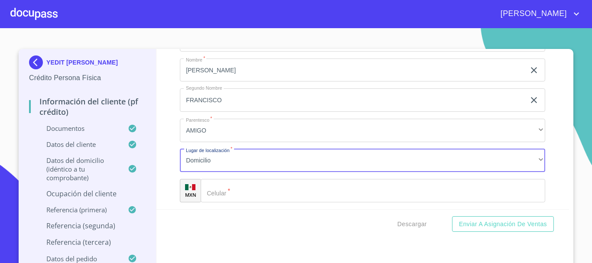
click at [237, 198] on input "Documento de identificación   *" at bounding box center [373, 190] width 345 height 23
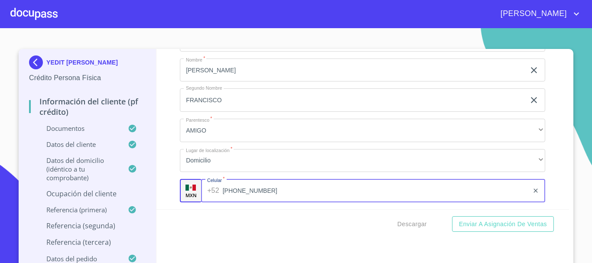
type input "[PHONE_NUMBER]"
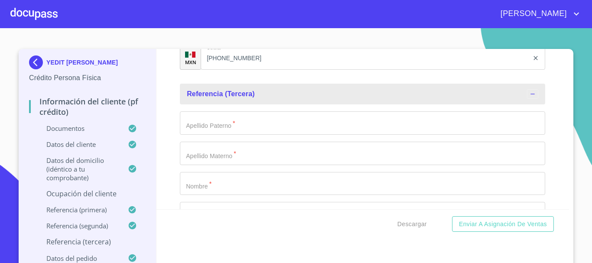
scroll to position [4517, 0]
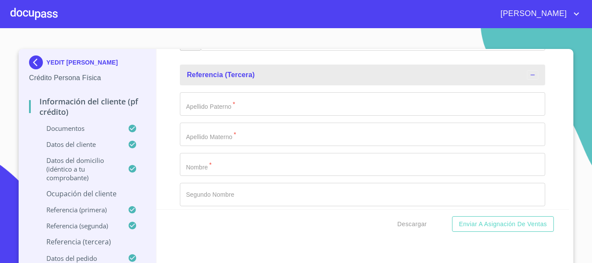
click at [261, 176] on input "Documento de identificación   *" at bounding box center [363, 164] width 366 height 23
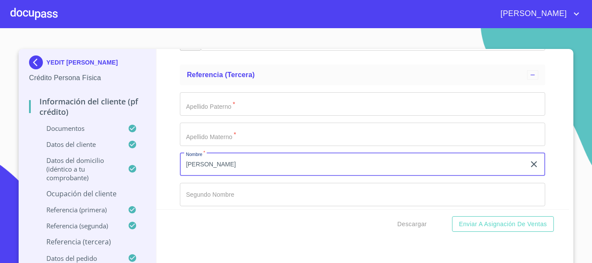
type input "[PERSON_NAME]"
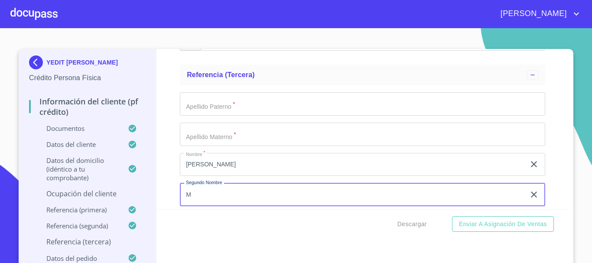
scroll to position [4524, 0]
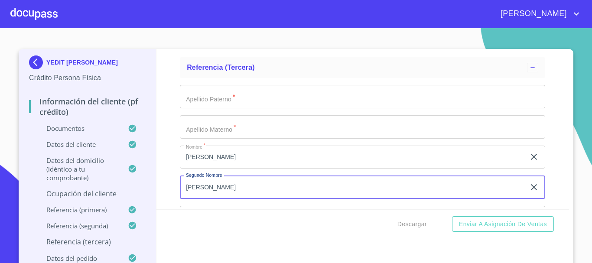
type input "[PERSON_NAME]"
click at [219, 105] on input "Documento de identificación   *" at bounding box center [363, 96] width 366 height 23
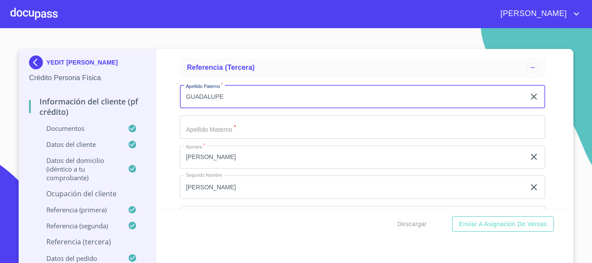
type input "GUADALUPE"
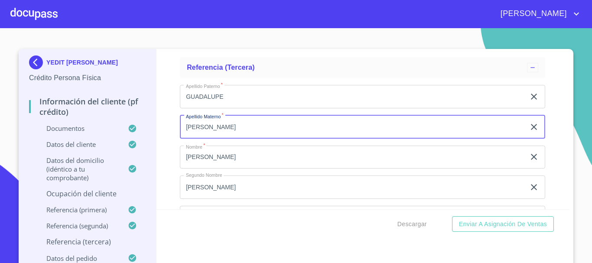
type input "[PERSON_NAME]"
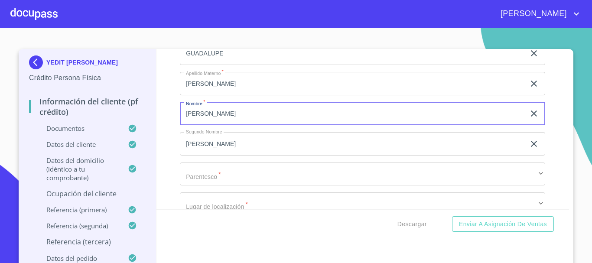
scroll to position [4654, 0]
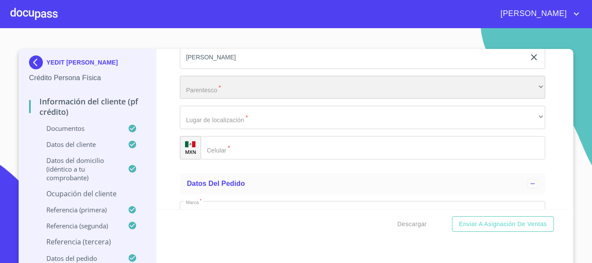
click at [220, 99] on div "​" at bounding box center [363, 87] width 366 height 23
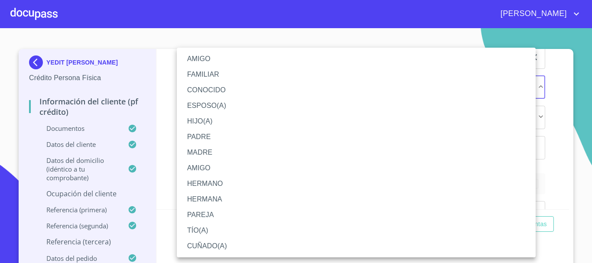
click at [221, 62] on li "AMIGO" at bounding box center [356, 59] width 359 height 16
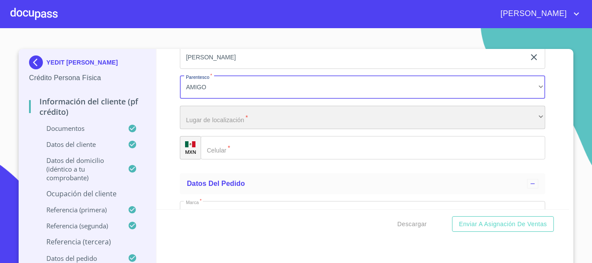
click at [226, 129] on div "​" at bounding box center [363, 117] width 366 height 23
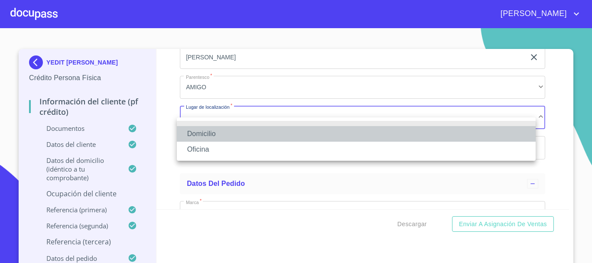
click at [223, 129] on li "Domicilio" at bounding box center [356, 134] width 359 height 16
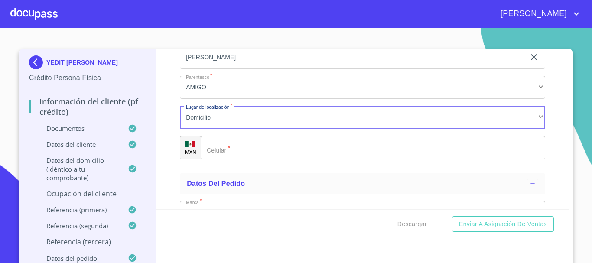
click at [252, 160] on input "Documento de identificación   *" at bounding box center [373, 147] width 345 height 23
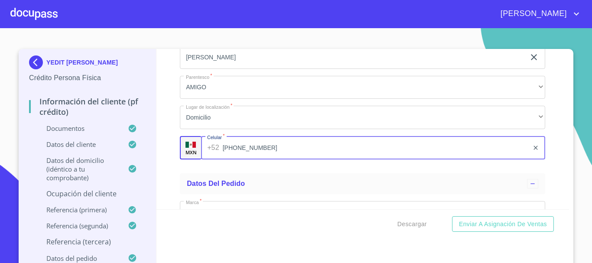
type input "[PHONE_NUMBER]"
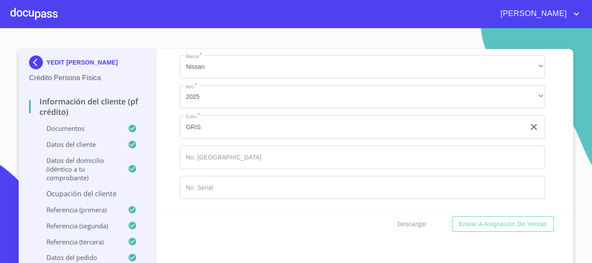
scroll to position [4811, 0]
click at [85, 194] on p "Ocupación del Cliente" at bounding box center [87, 194] width 117 height 10
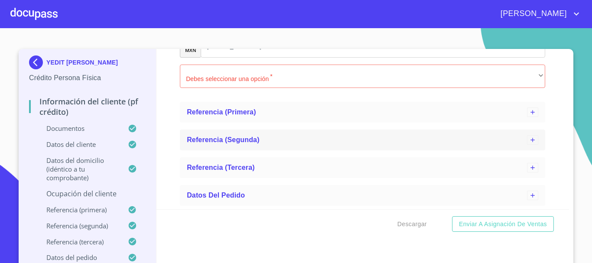
scroll to position [729, 0]
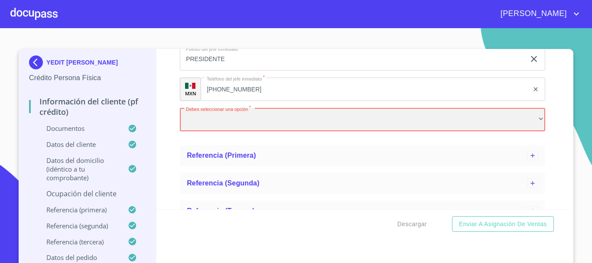
click at [233, 121] on div "​" at bounding box center [363, 119] width 366 height 23
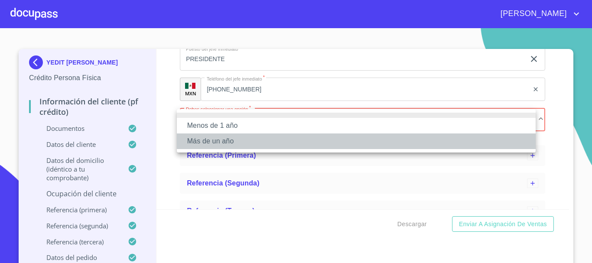
click at [245, 137] on li "Más de un año" at bounding box center [356, 142] width 359 height 16
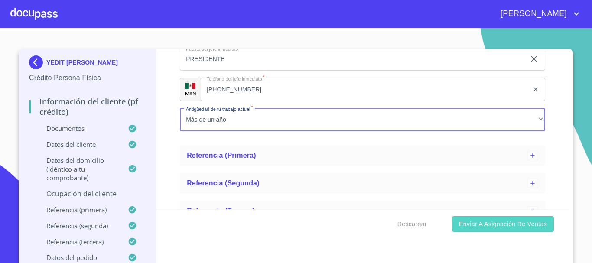
click at [500, 226] on span "Enviar a Asignación de Ventas" at bounding box center [503, 224] width 88 height 11
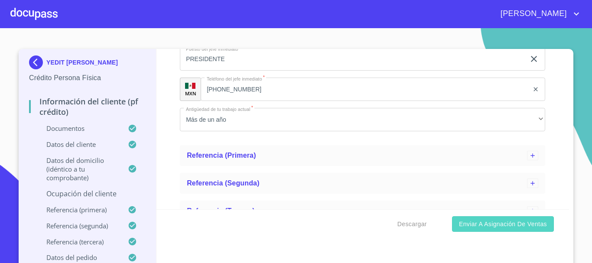
scroll to position [215, 0]
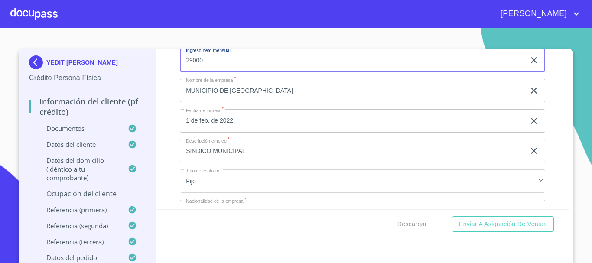
type input "29000"
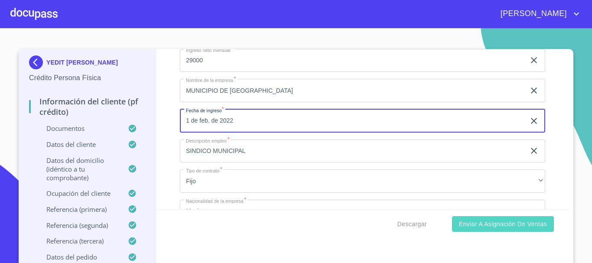
click at [519, 224] on span "Enviar a Asignación de Ventas" at bounding box center [503, 224] width 88 height 11
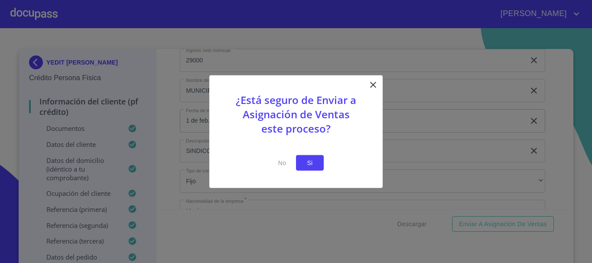
click at [305, 165] on span "Si" at bounding box center [310, 162] width 14 height 11
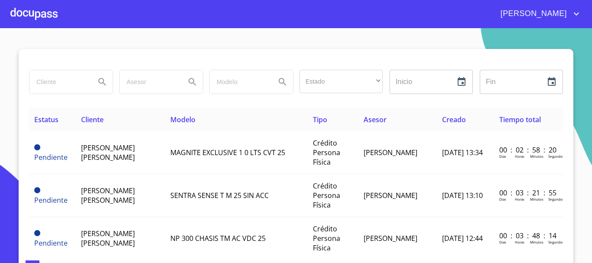
click at [33, 16] on div at bounding box center [33, 14] width 47 height 28
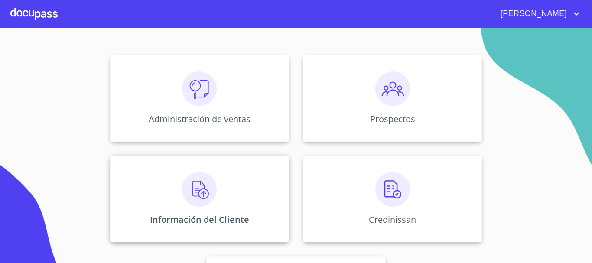
scroll to position [87, 0]
click at [212, 182] on img at bounding box center [199, 188] width 35 height 35
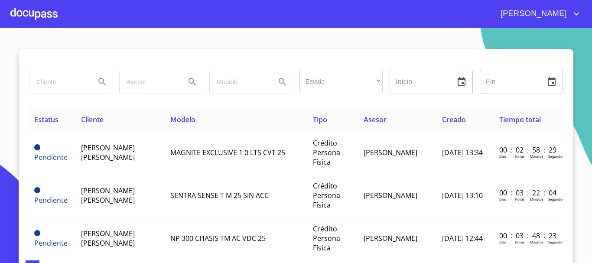
click at [57, 86] on input "search" at bounding box center [58, 81] width 59 height 23
type input "YEDIT YULISA"
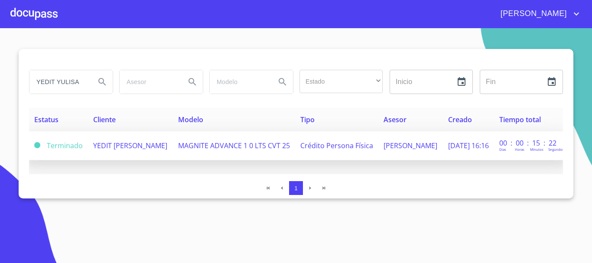
click at [135, 141] on span "YEDIT [PERSON_NAME]" at bounding box center [130, 146] width 74 height 10
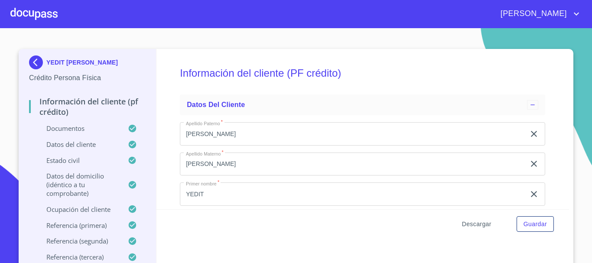
click at [479, 224] on span "Descargar" at bounding box center [476, 224] width 29 height 11
